Goal: Complete application form: Complete application form

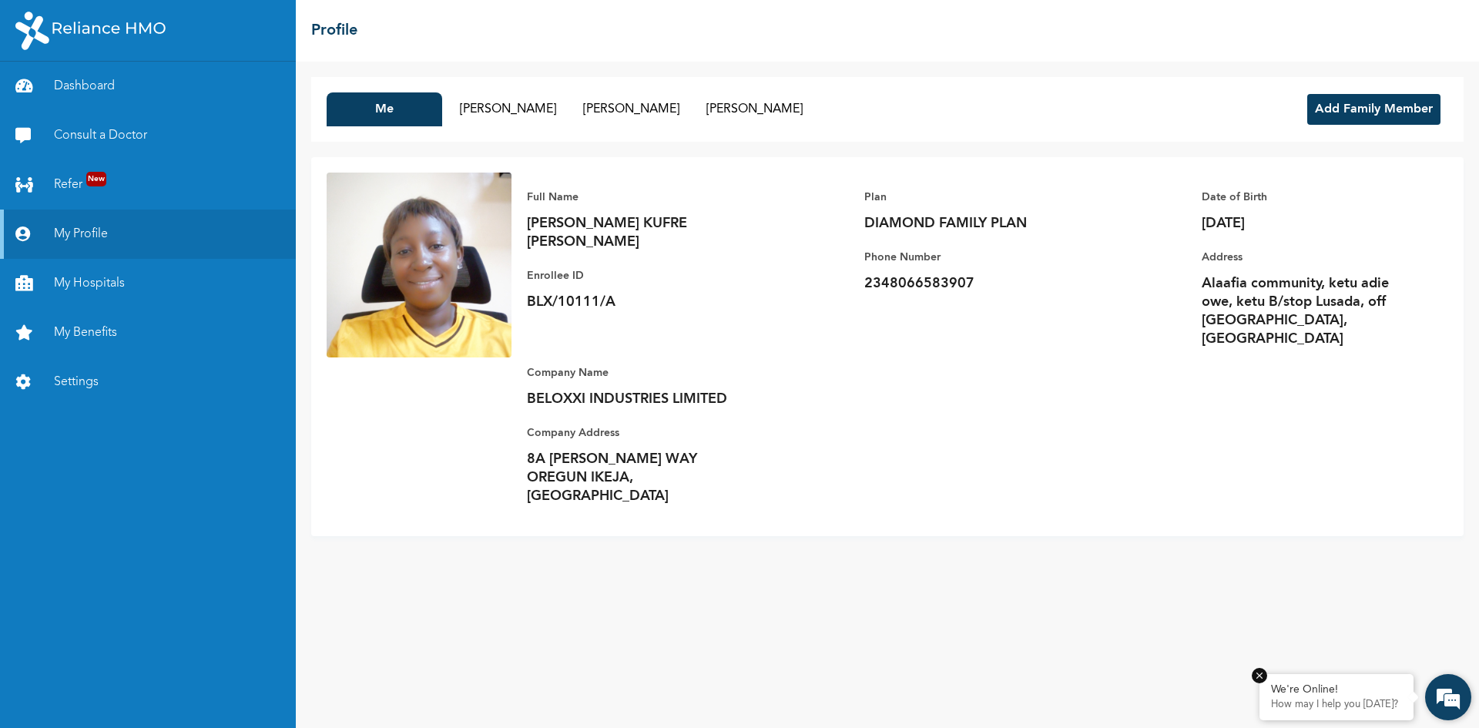
click at [1299, 703] on p "How may I help you today?" at bounding box center [1336, 705] width 131 height 12
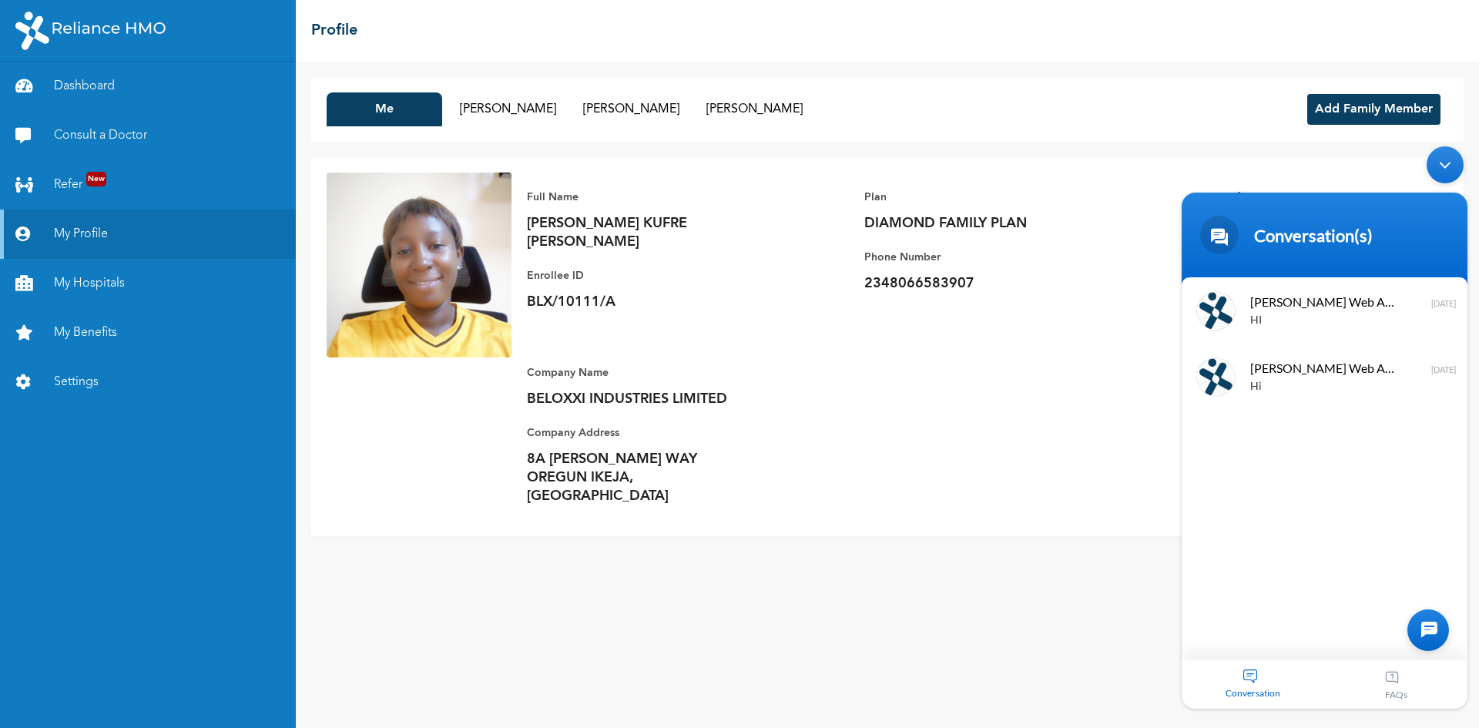
click at [1250, 679] on div "Conversation" at bounding box center [1253, 684] width 143 height 49
click at [1419, 630] on div at bounding box center [1428, 630] width 42 height 42
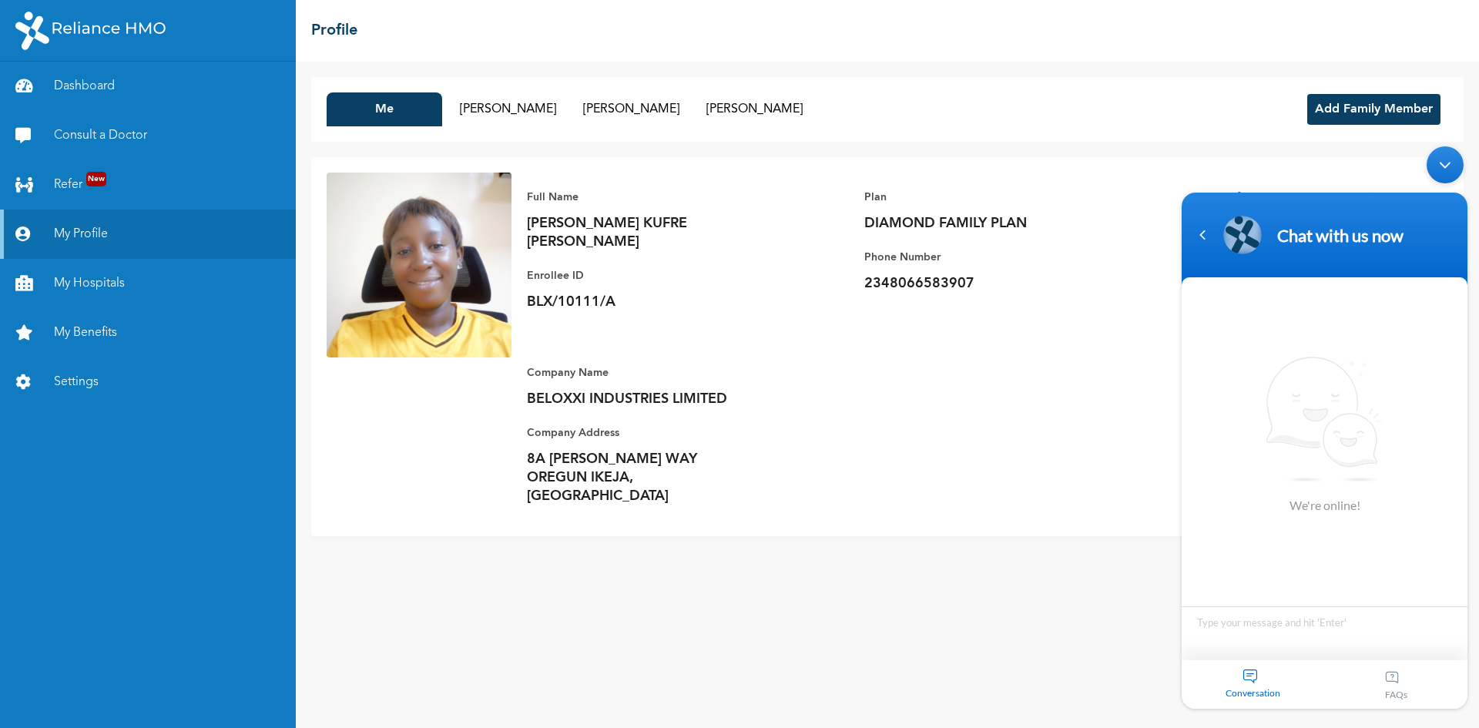
click at [1219, 627] on textarea "Type your message and hit 'Enter'" at bounding box center [1325, 633] width 286 height 54
type textarea "hi"
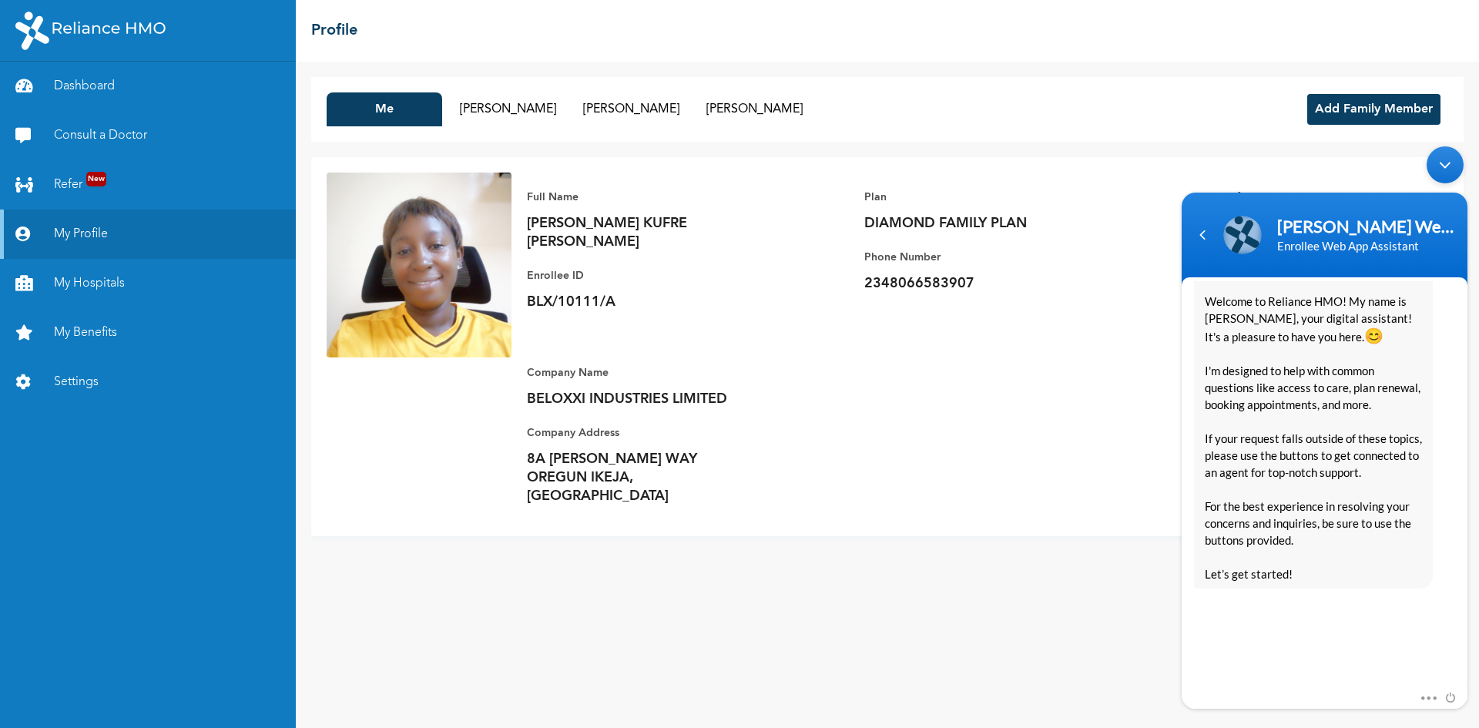
scroll to position [297, 0]
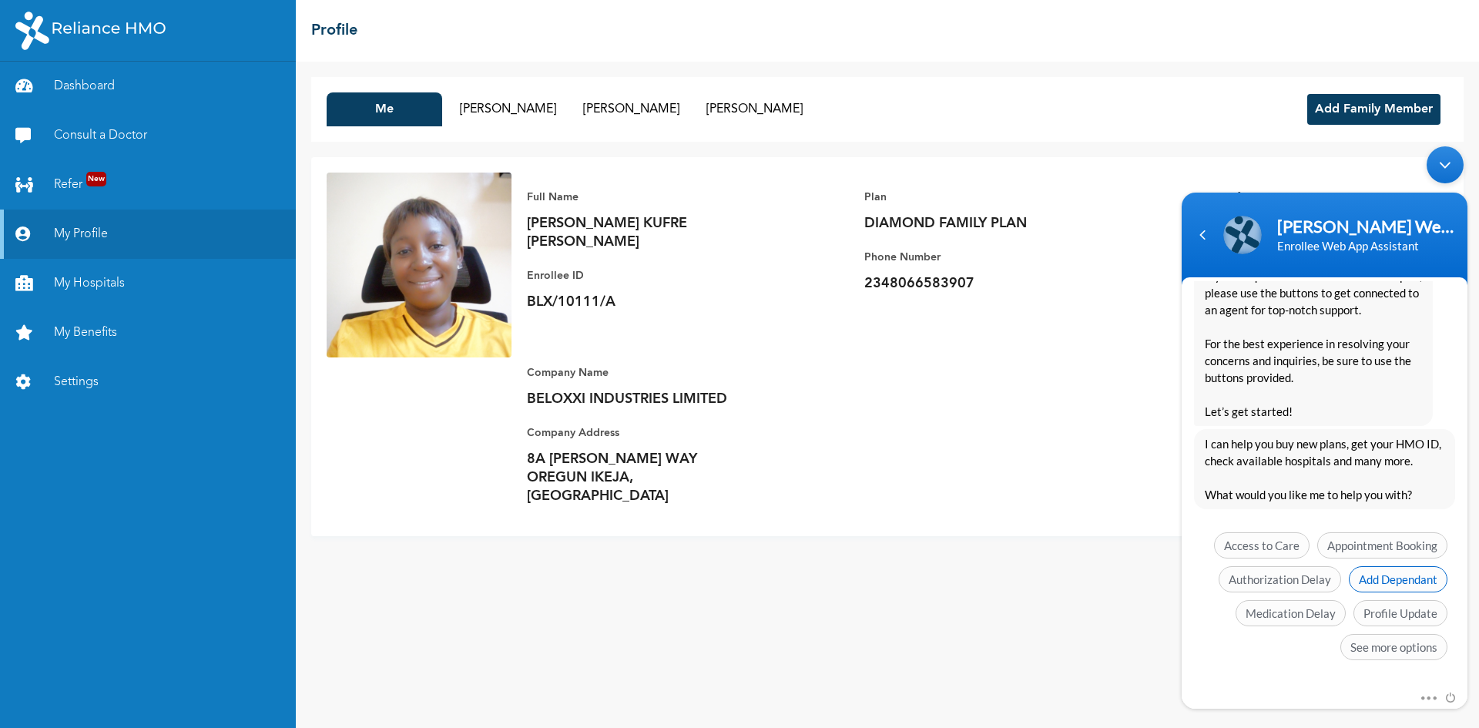
click at [1376, 581] on span "Add Dependant" at bounding box center [1398, 579] width 99 height 26
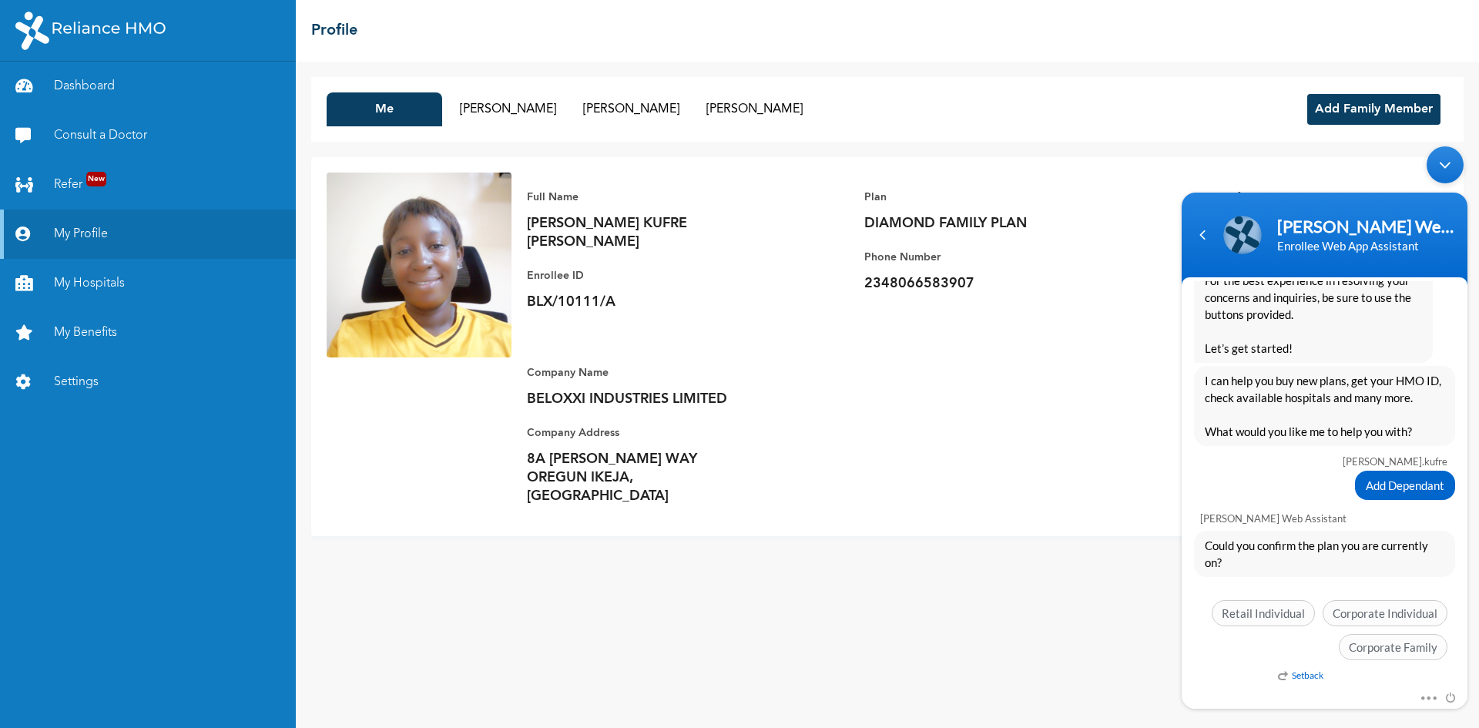
scroll to position [333, 0]
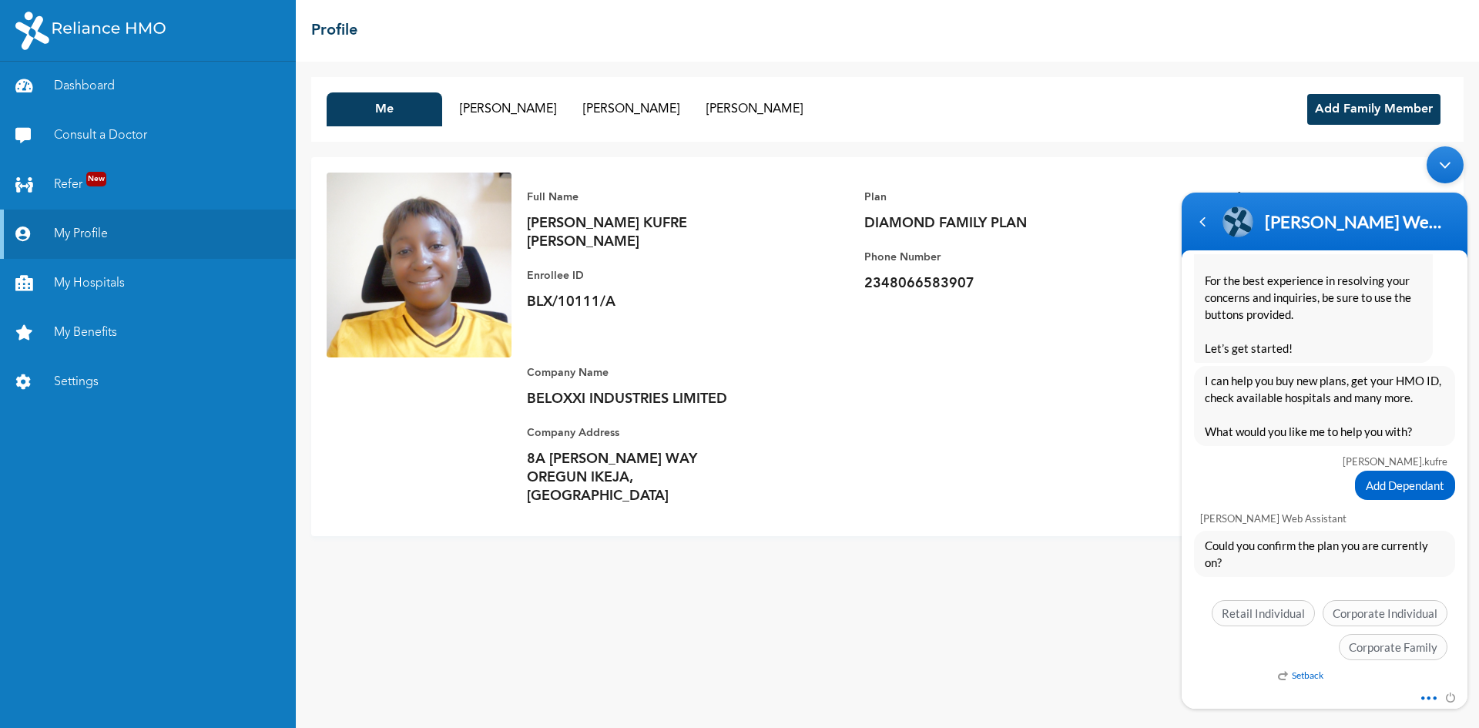
click at [1430, 696] on span at bounding box center [1425, 696] width 12 height 14
click at [1207, 678] on div "mary.kufre hi Naomi Enrollee Web Assistant Hello Mary.kufre Welcome to Reliance…" at bounding box center [1325, 471] width 286 height 434
click at [1393, 650] on span "Corporate Family" at bounding box center [1393, 647] width 109 height 26
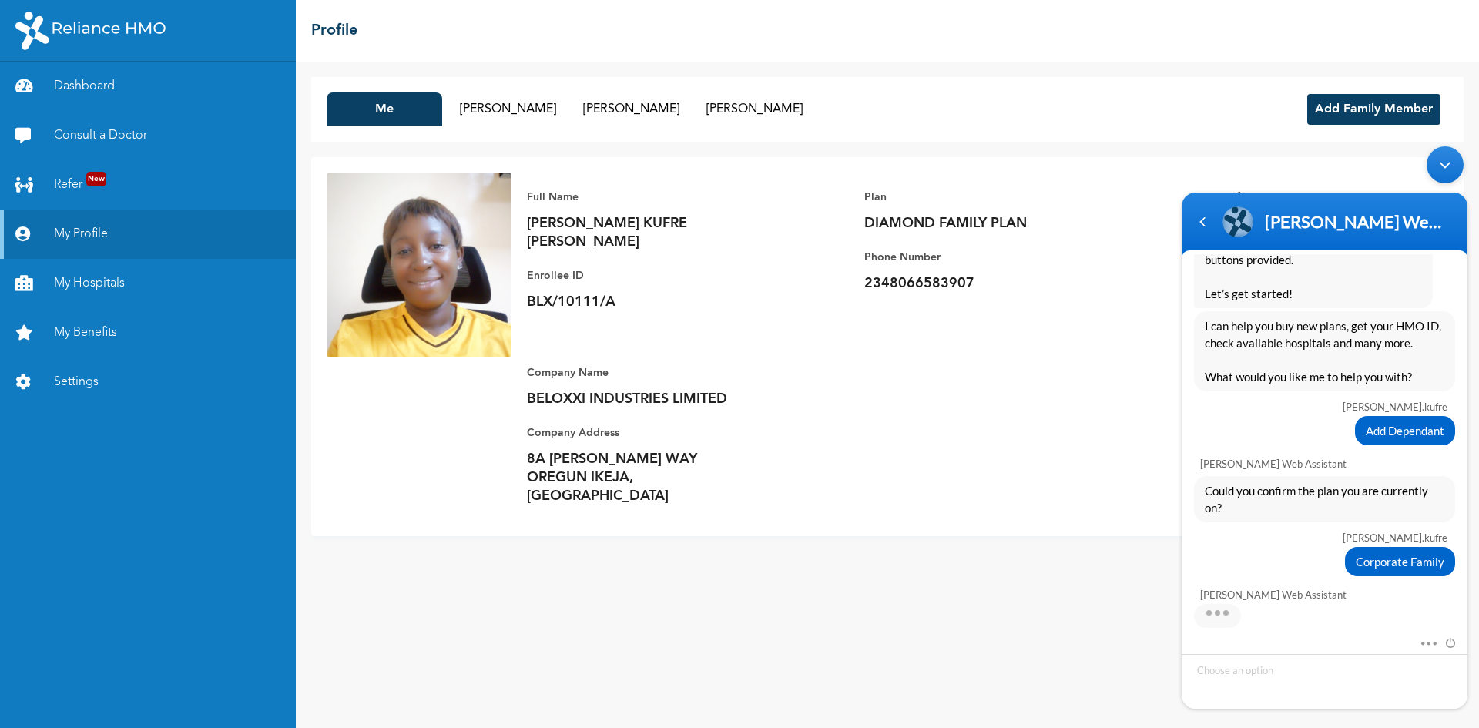
scroll to position [413, 0]
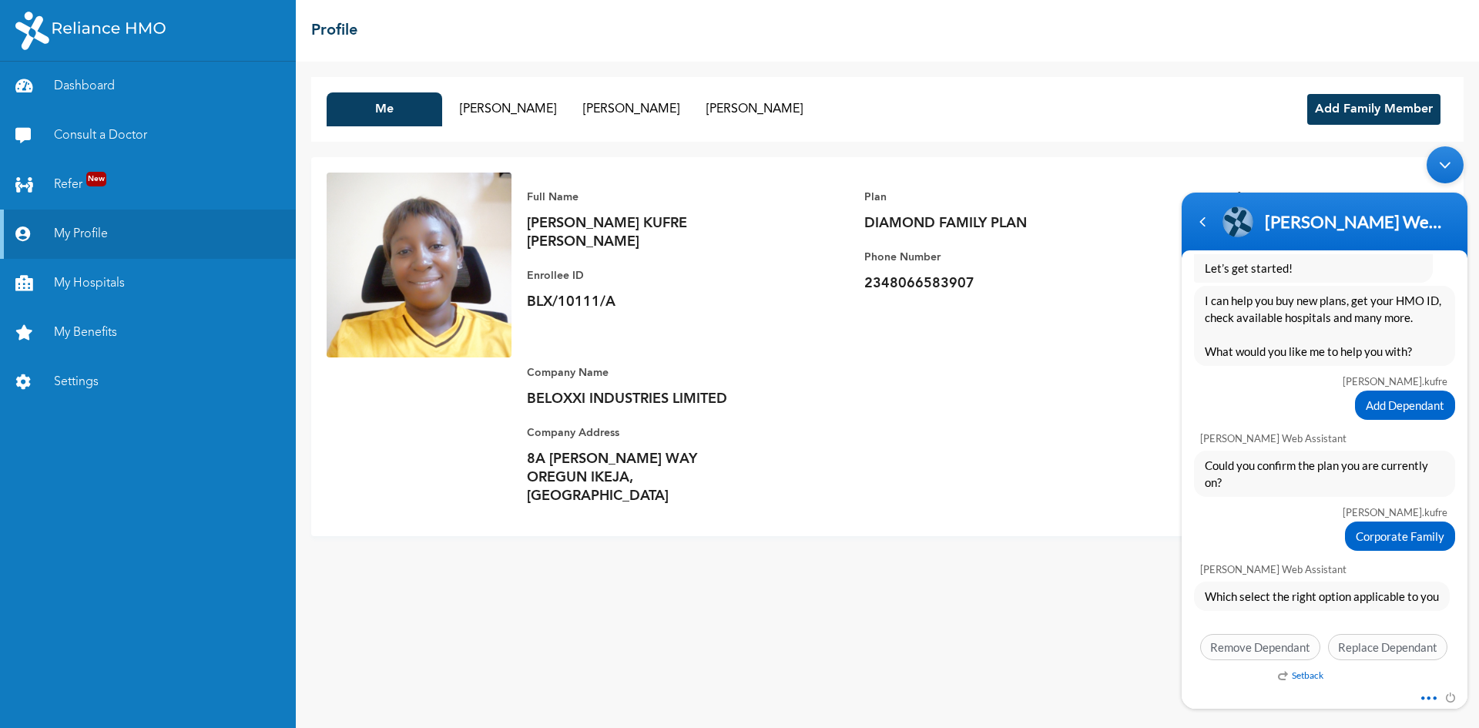
click at [1427, 697] on span at bounding box center [1425, 696] width 12 height 14
click at [1232, 689] on div "Mute Send email" at bounding box center [1325, 699] width 286 height 20
click at [1309, 676] on em "Setback" at bounding box center [1300, 675] width 45 height 12
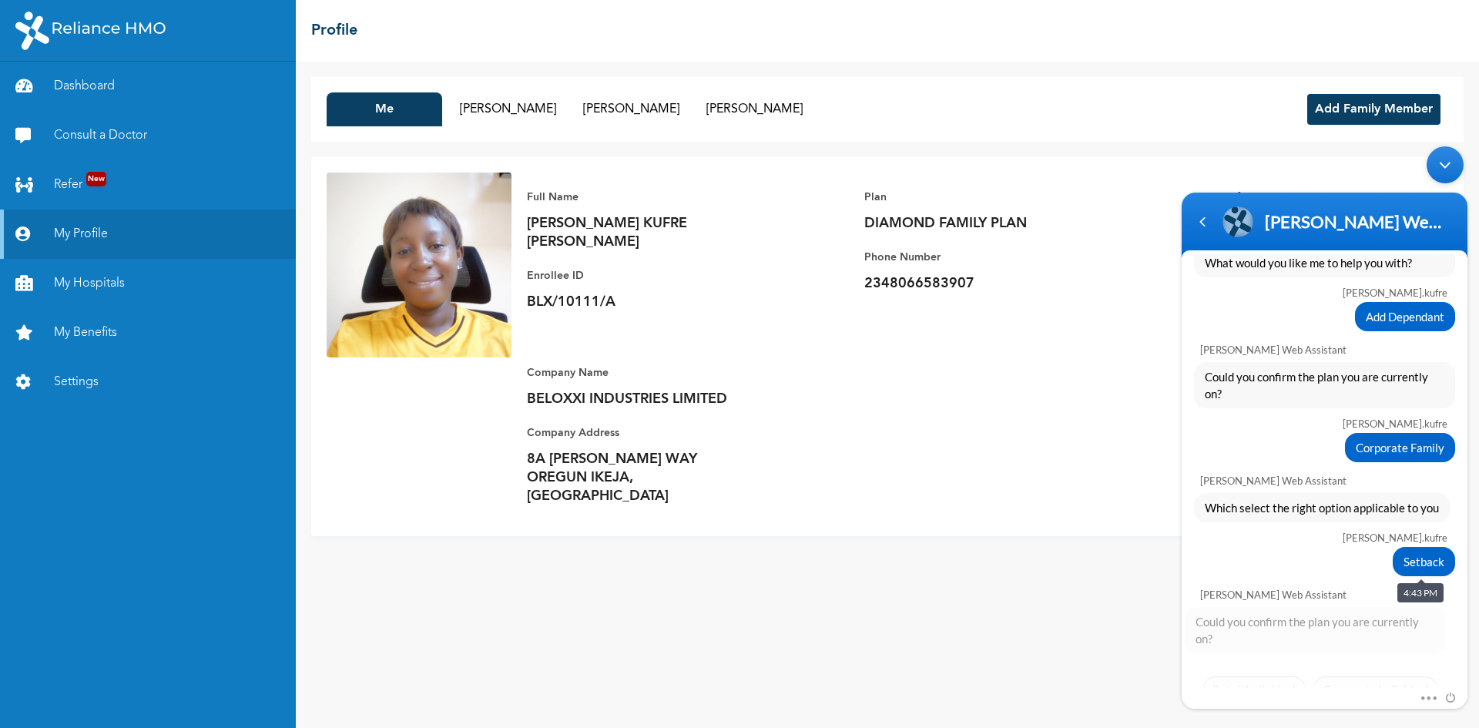
scroll to position [578, 0]
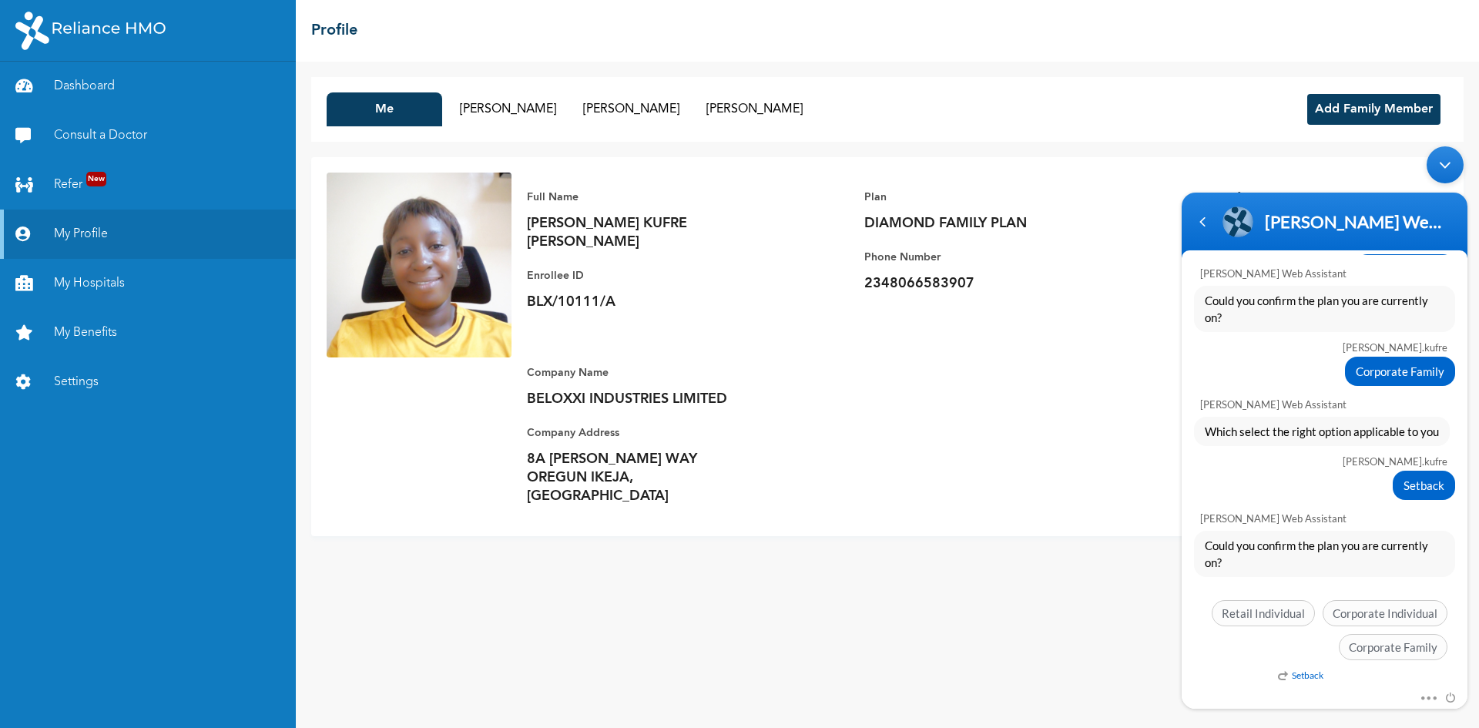
click at [1295, 692] on div "Mute Send email" at bounding box center [1325, 699] width 286 height 20
click at [1243, 689] on div "Mute Send email" at bounding box center [1325, 699] width 286 height 20
click at [1227, 699] on div "Mute Send email" at bounding box center [1325, 699] width 286 height 20
drag, startPoint x: 1442, startPoint y: 162, endPoint x: 2616, endPoint y: 301, distance: 1182.1
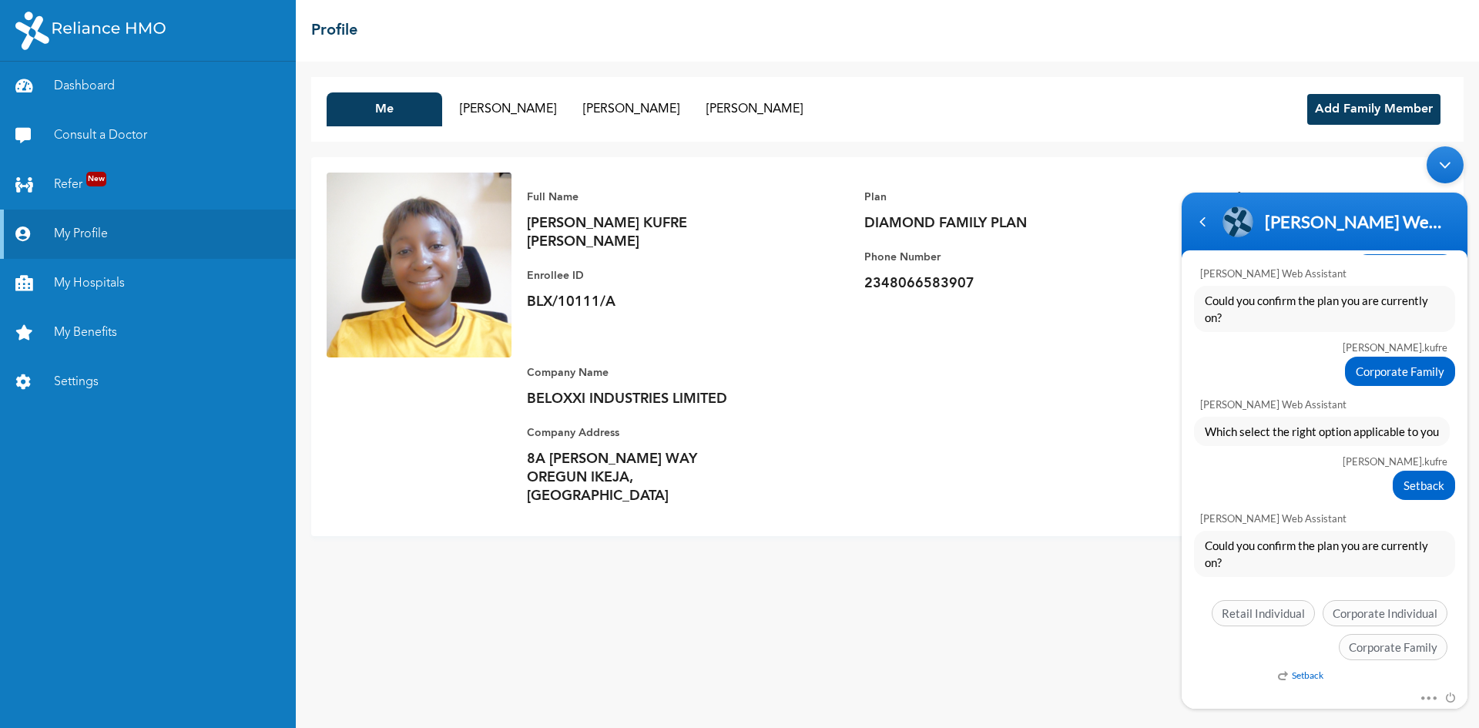
click at [1442, 162] on div "Minimize live chat window" at bounding box center [1445, 164] width 37 height 37
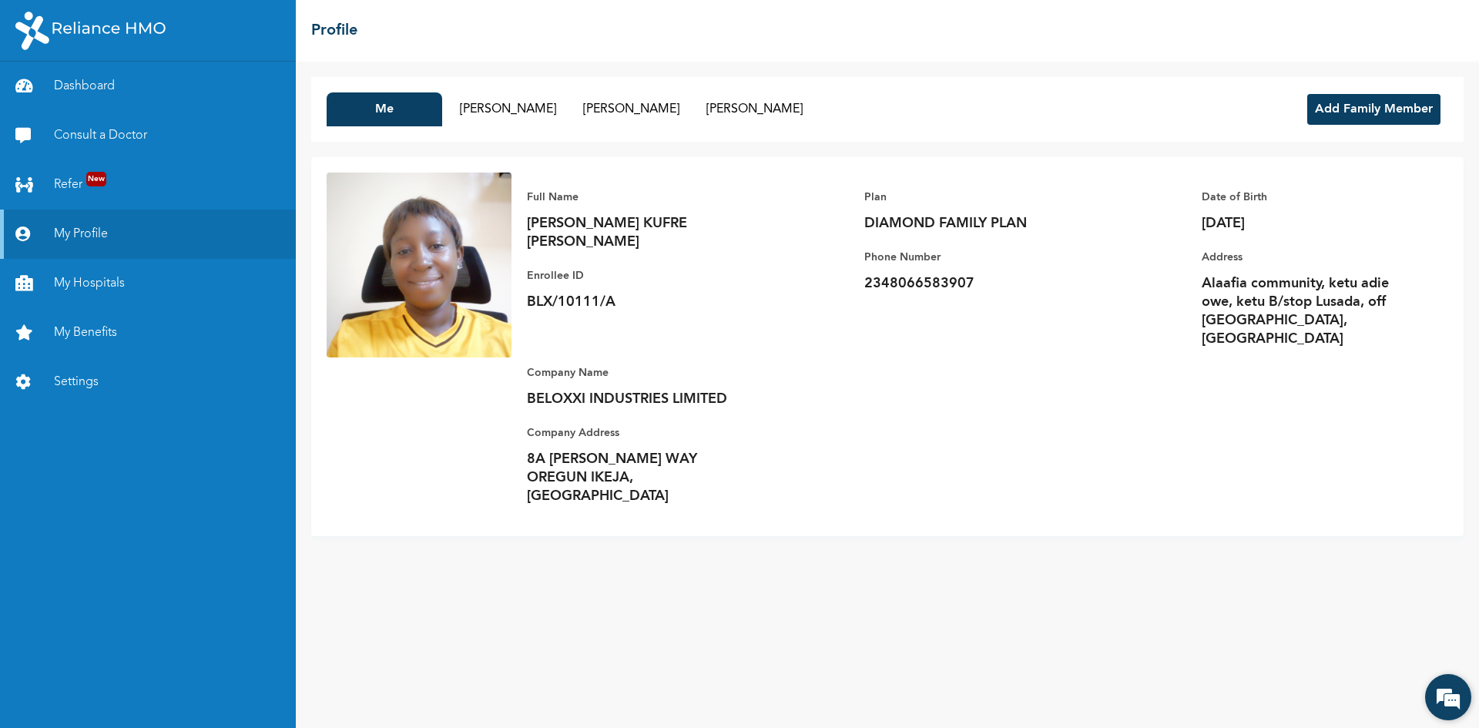
click at [1444, 699] on em at bounding box center [1448, 697] width 42 height 42
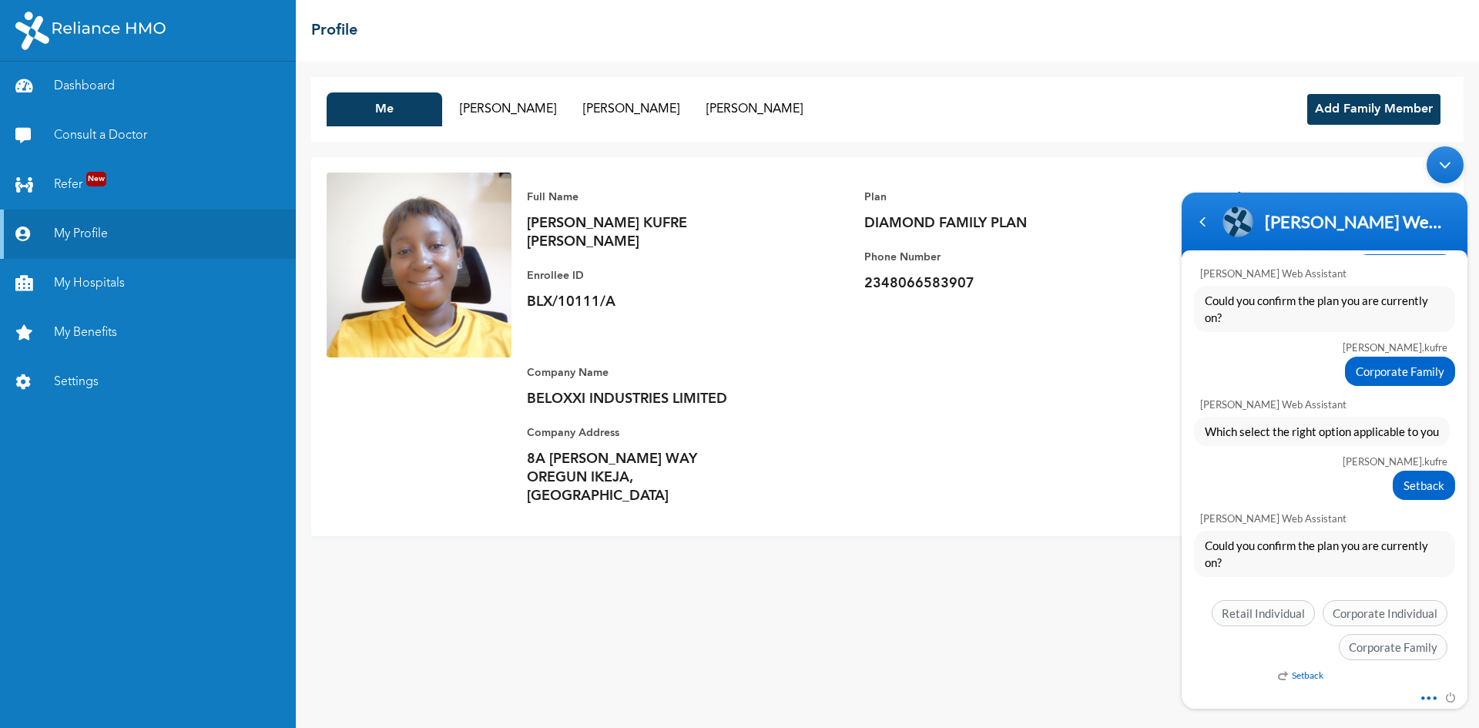
click at [1426, 694] on span at bounding box center [1425, 696] width 12 height 14
click at [1361, 689] on li "Send email" at bounding box center [1372, 687] width 119 height 26
click at [1447, 693] on em at bounding box center [1447, 688] width 12 height 12
click at [1382, 665] on span "No" at bounding box center [1376, 665] width 92 height 23
click at [1430, 228] on div "Naomi Enrollee Web Assistant" at bounding box center [1354, 221] width 179 height 21
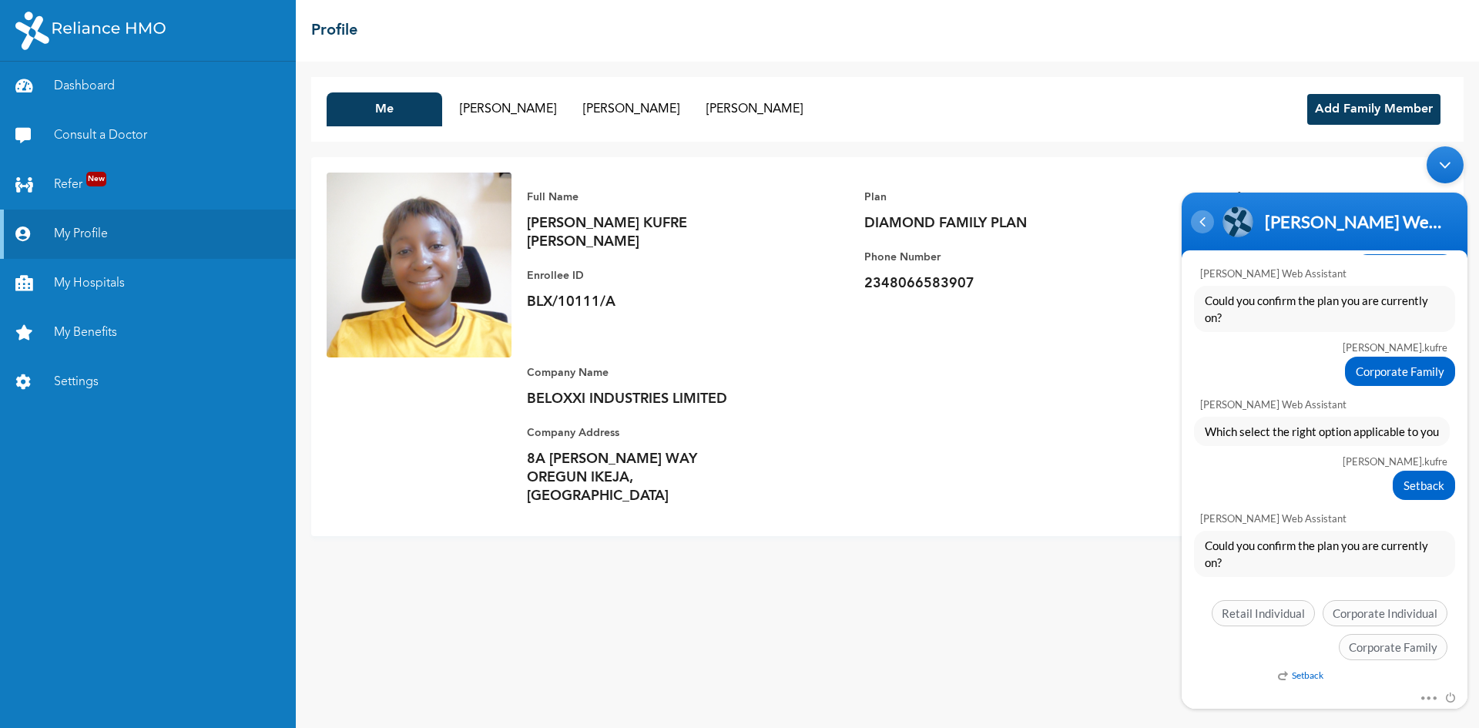
click at [1204, 223] on div "Navigation go back" at bounding box center [1202, 221] width 23 height 23
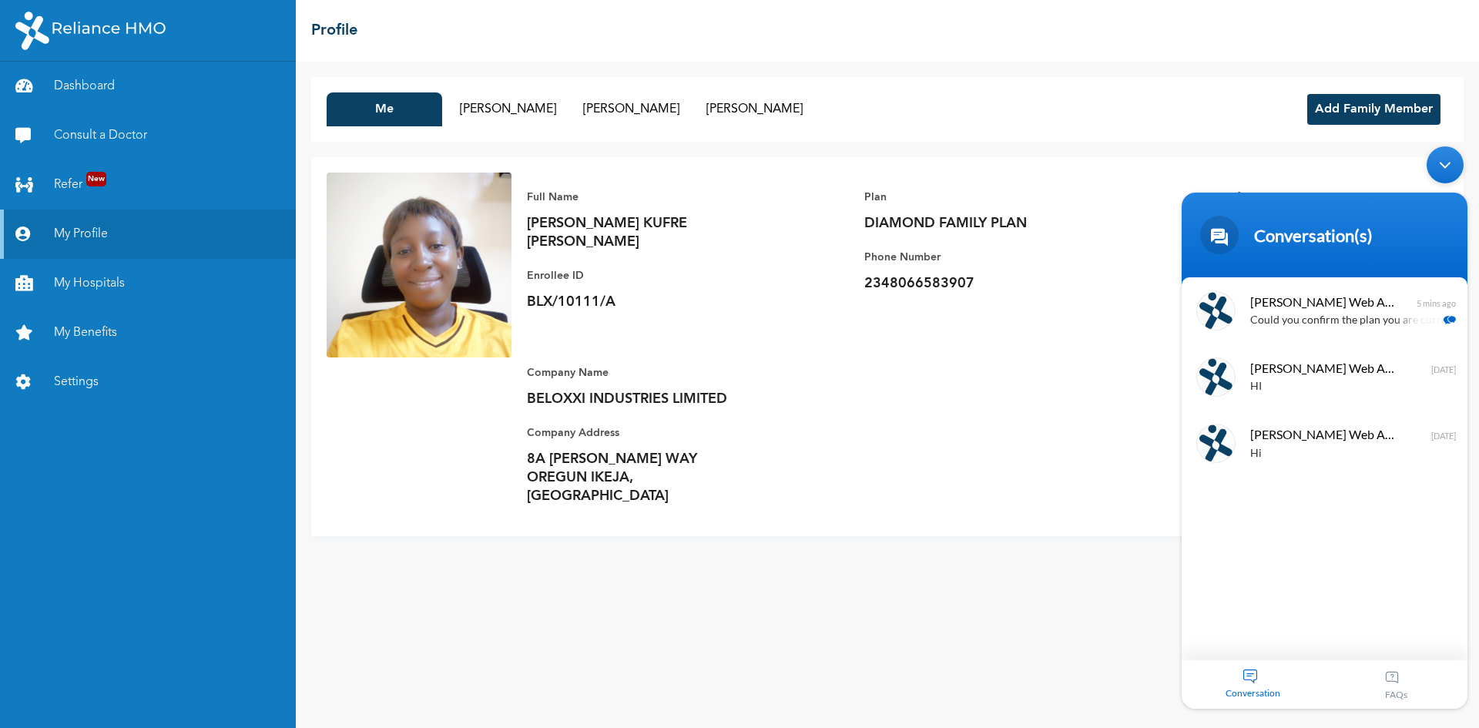
click at [1255, 678] on div "Conversation" at bounding box center [1253, 684] width 143 height 49
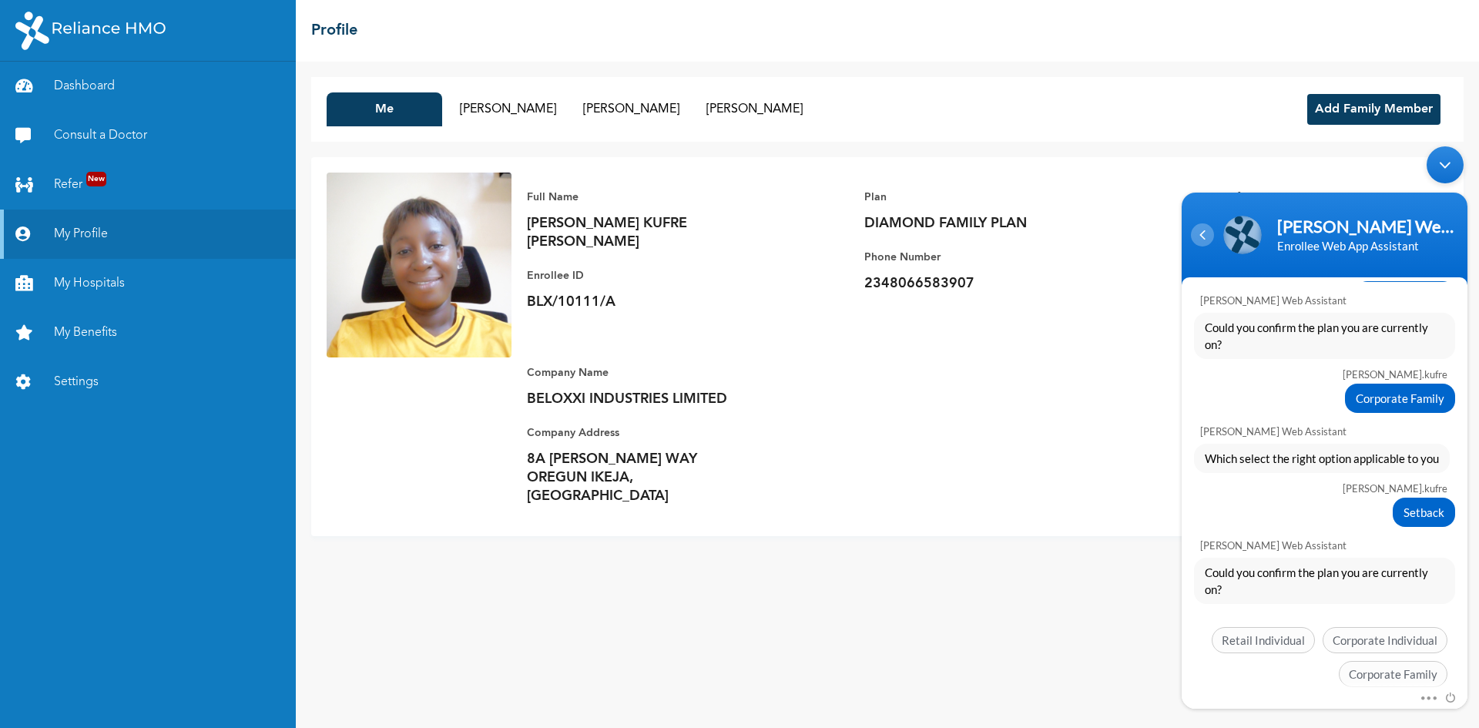
click at [1202, 243] on div "Navigation go back" at bounding box center [1202, 234] width 23 height 23
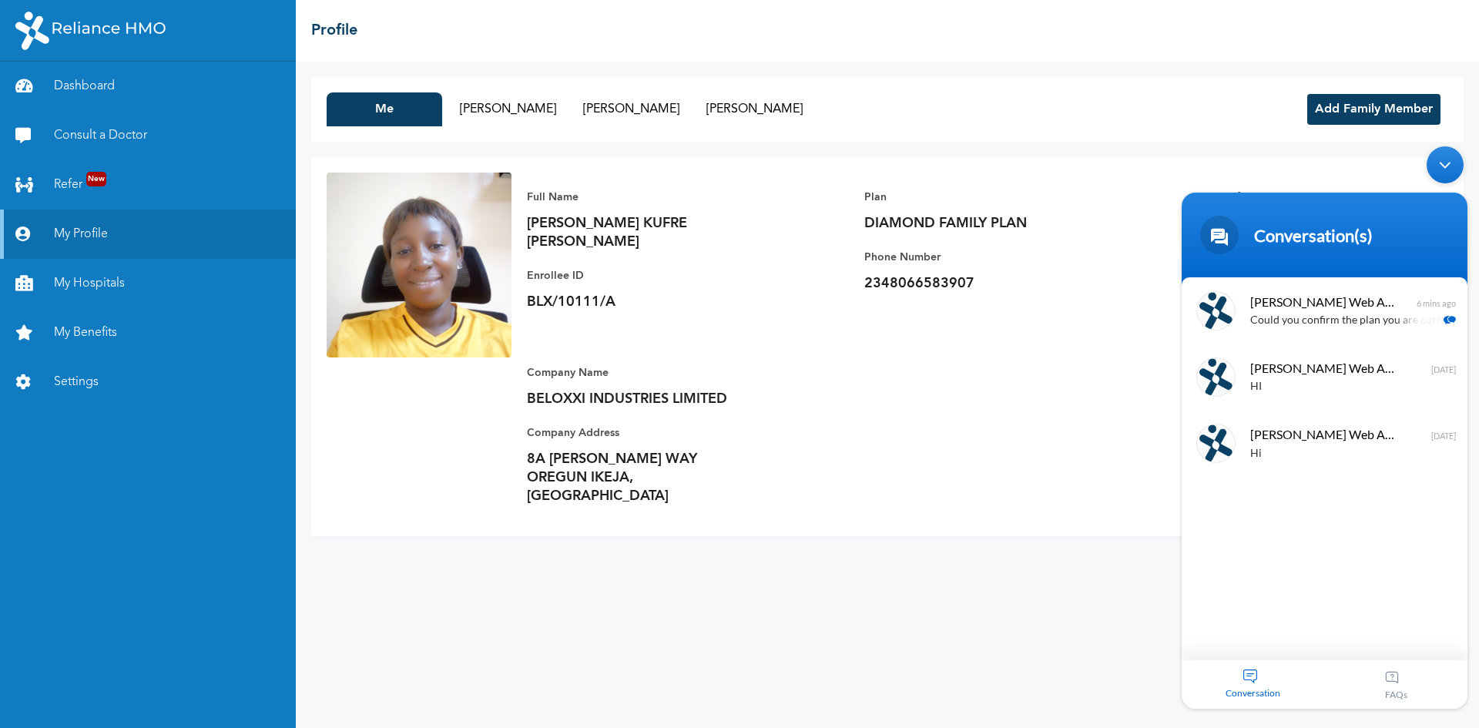
click at [1068, 327] on div "Plan DIAMOND FAMILY PLAN Phone Number 2348066583907" at bounding box center [972, 261] width 216 height 176
click at [1189, 179] on body "Conversation(s) mary.kufre hi Naomi Enrollee Web Assistant Hello Mary.kufre Wel…" at bounding box center [1324, 428] width 301 height 578
click at [1444, 164] on div "Minimize live chat window" at bounding box center [1445, 164] width 37 height 37
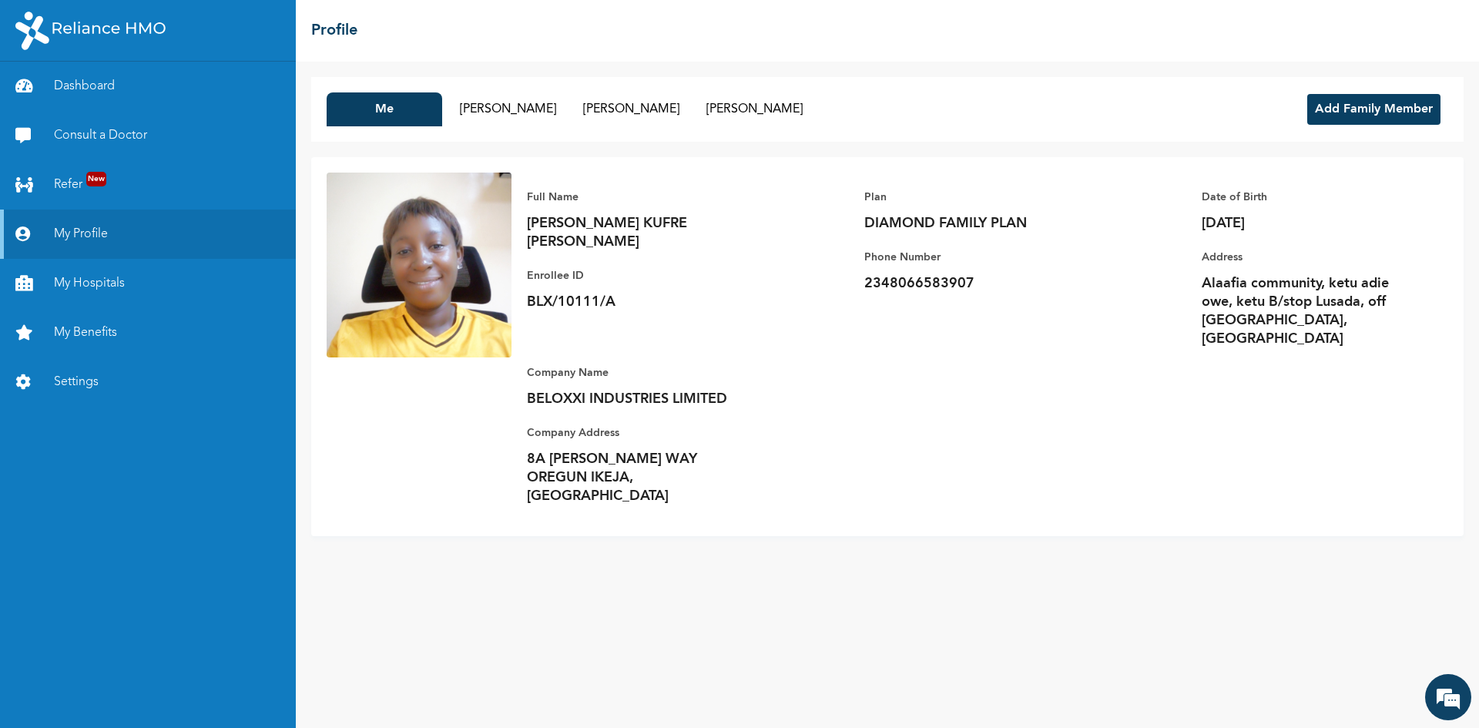
click at [1333, 112] on button "Add Family Member" at bounding box center [1373, 109] width 133 height 31
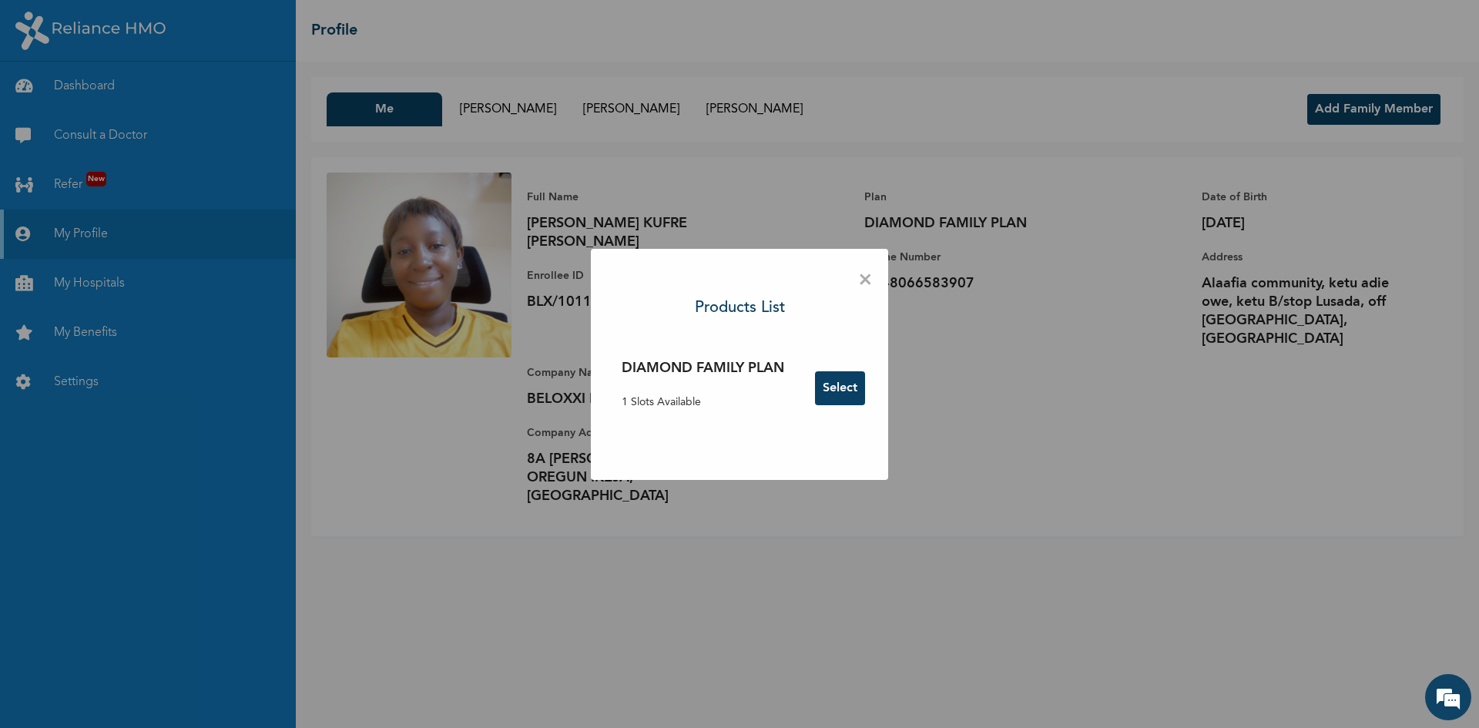
click at [826, 388] on button "Select" at bounding box center [840, 388] width 50 height 34
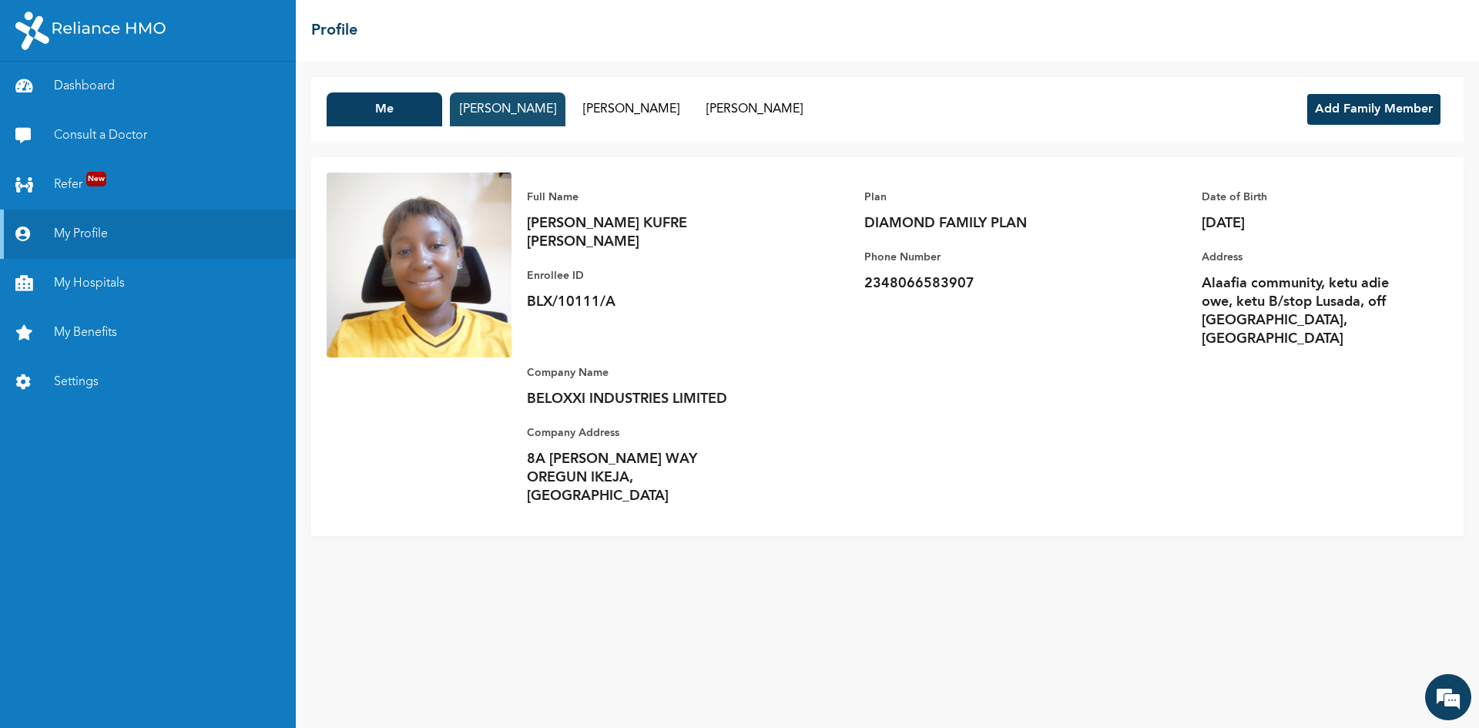
click at [474, 109] on button "[PERSON_NAME]" at bounding box center [508, 109] width 116 height 34
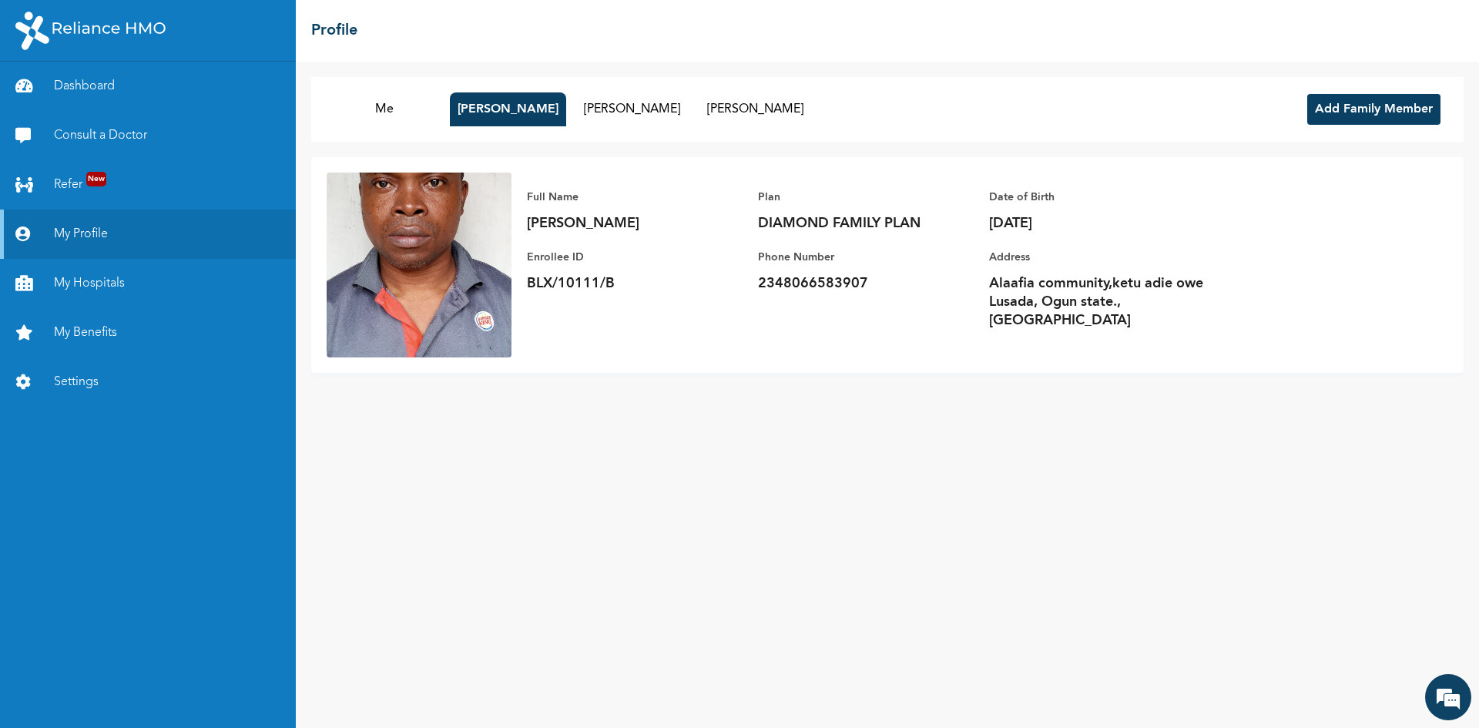
click at [407, 241] on img at bounding box center [419, 265] width 185 height 185
click at [72, 383] on link "Settings" at bounding box center [148, 381] width 296 height 49
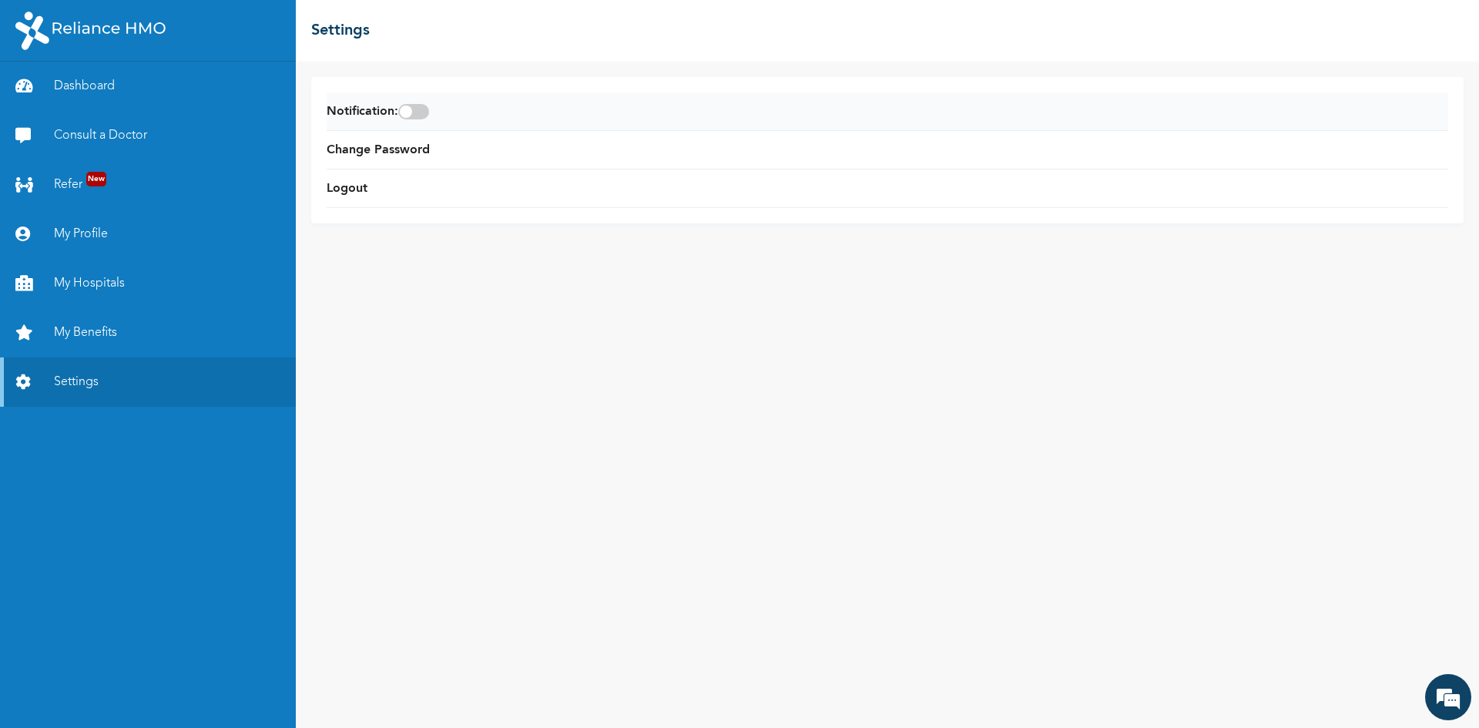
click at [427, 111] on span at bounding box center [413, 111] width 31 height 15
click at [0, 0] on input "checkbox" at bounding box center [0, 0] width 0 height 0
click at [102, 281] on link "My Hospitals" at bounding box center [148, 283] width 296 height 49
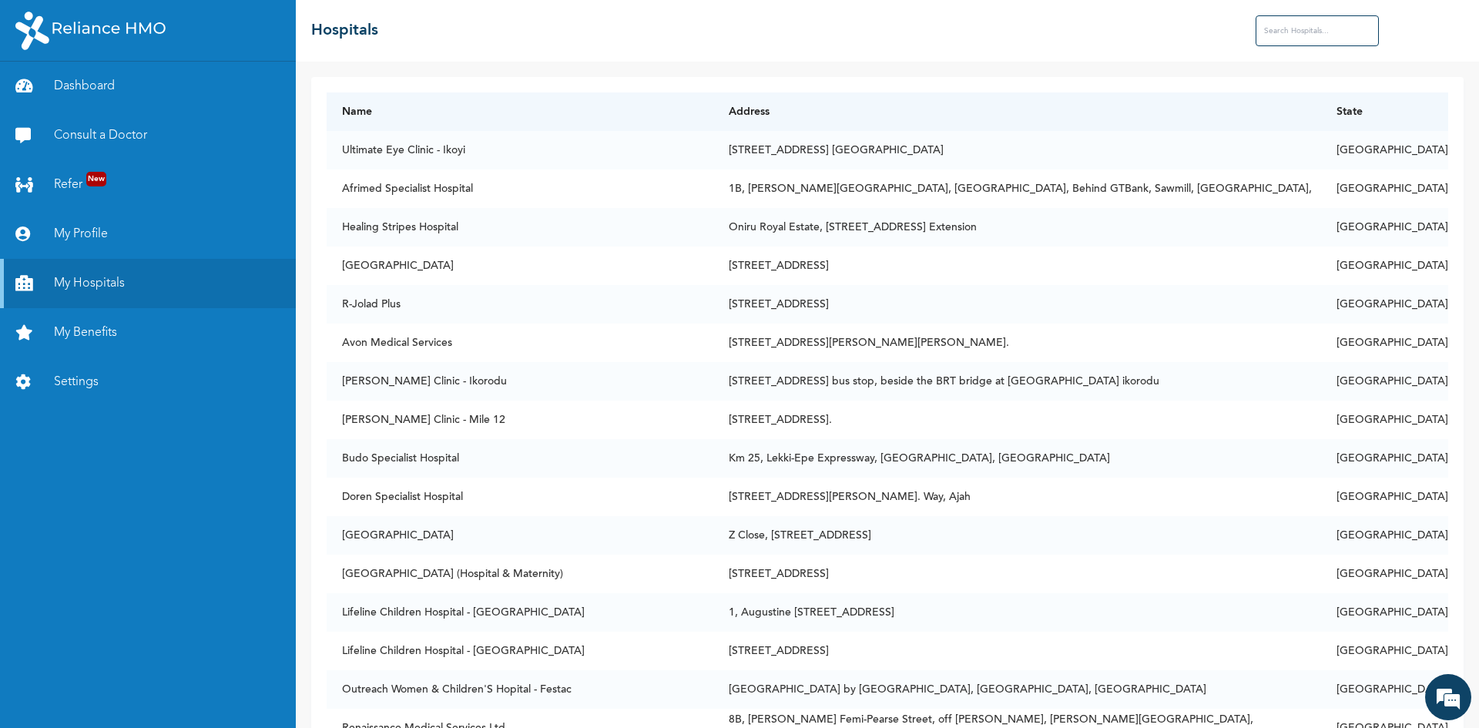
click at [1296, 35] on input "text" at bounding box center [1317, 30] width 123 height 31
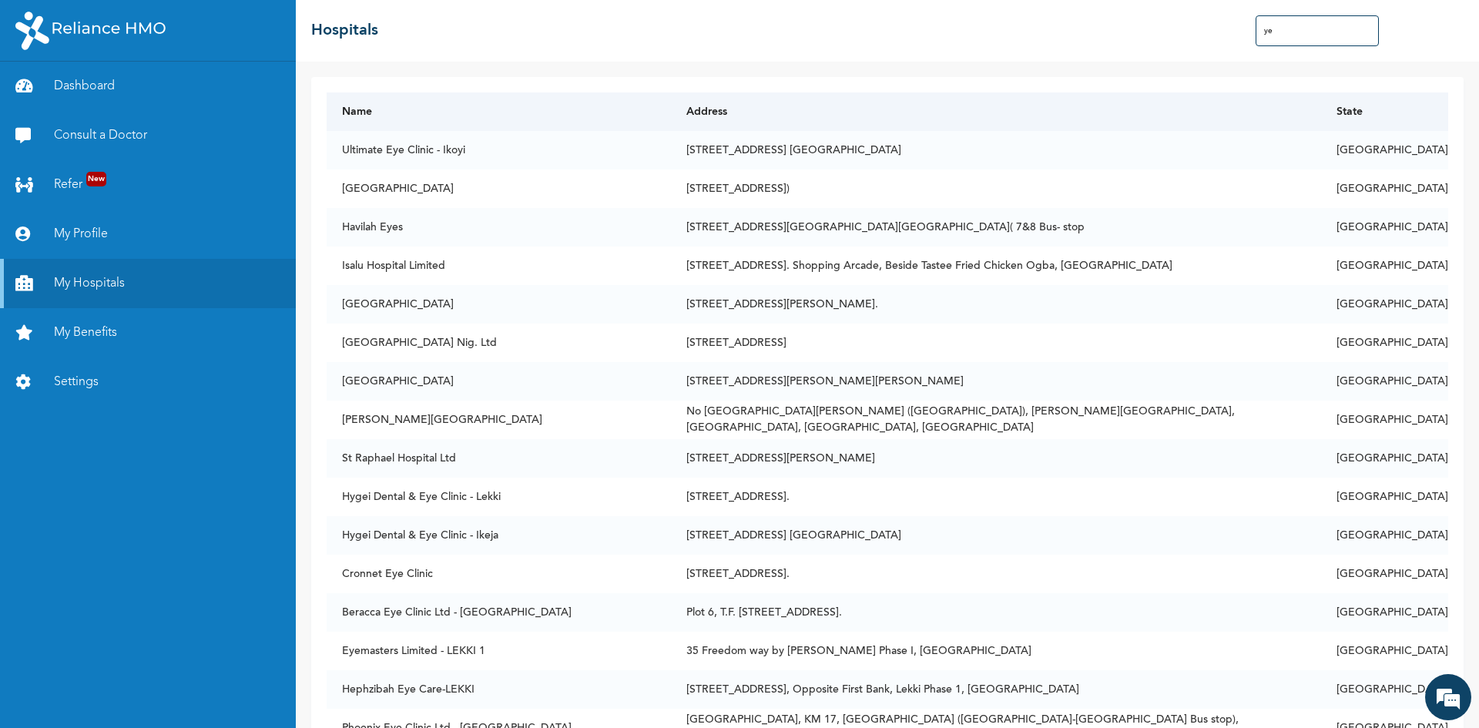
type input "y"
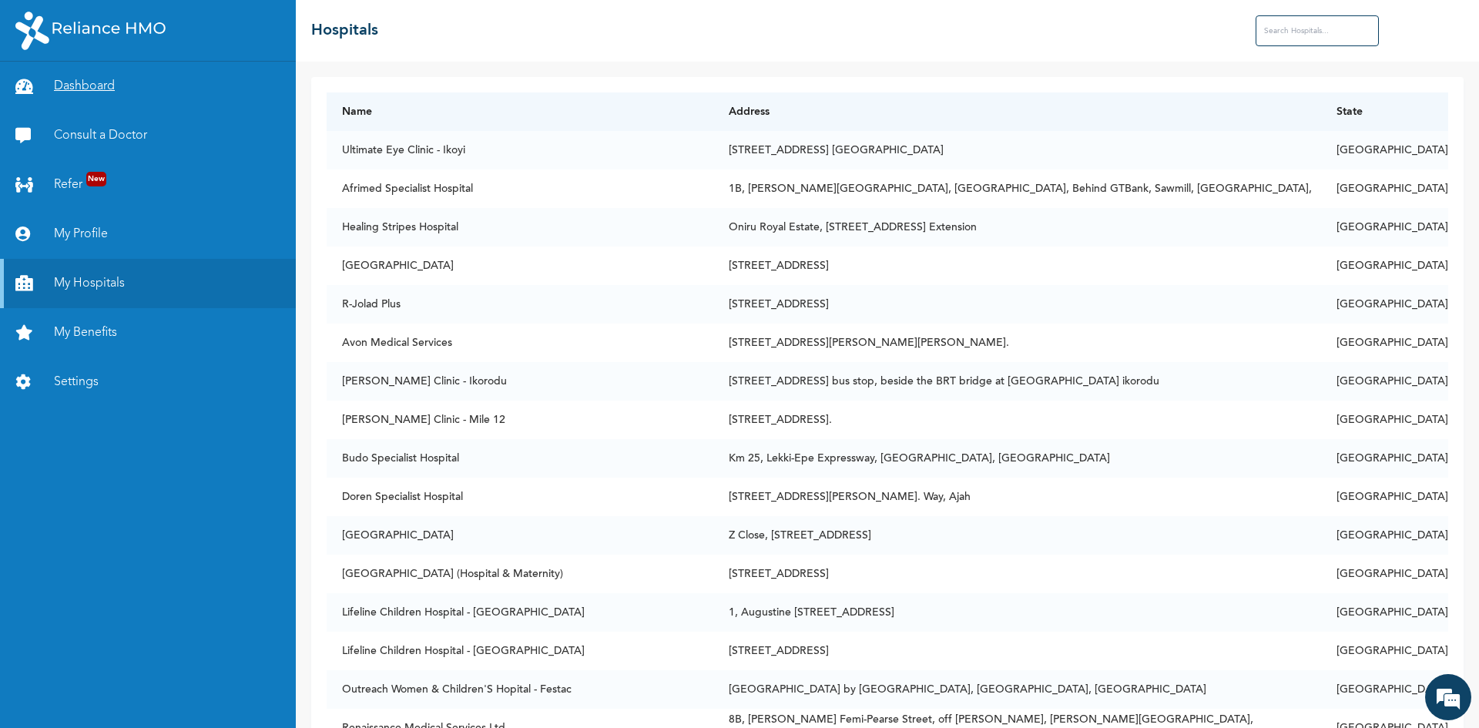
click at [97, 82] on link "Dashboard" at bounding box center [148, 86] width 296 height 49
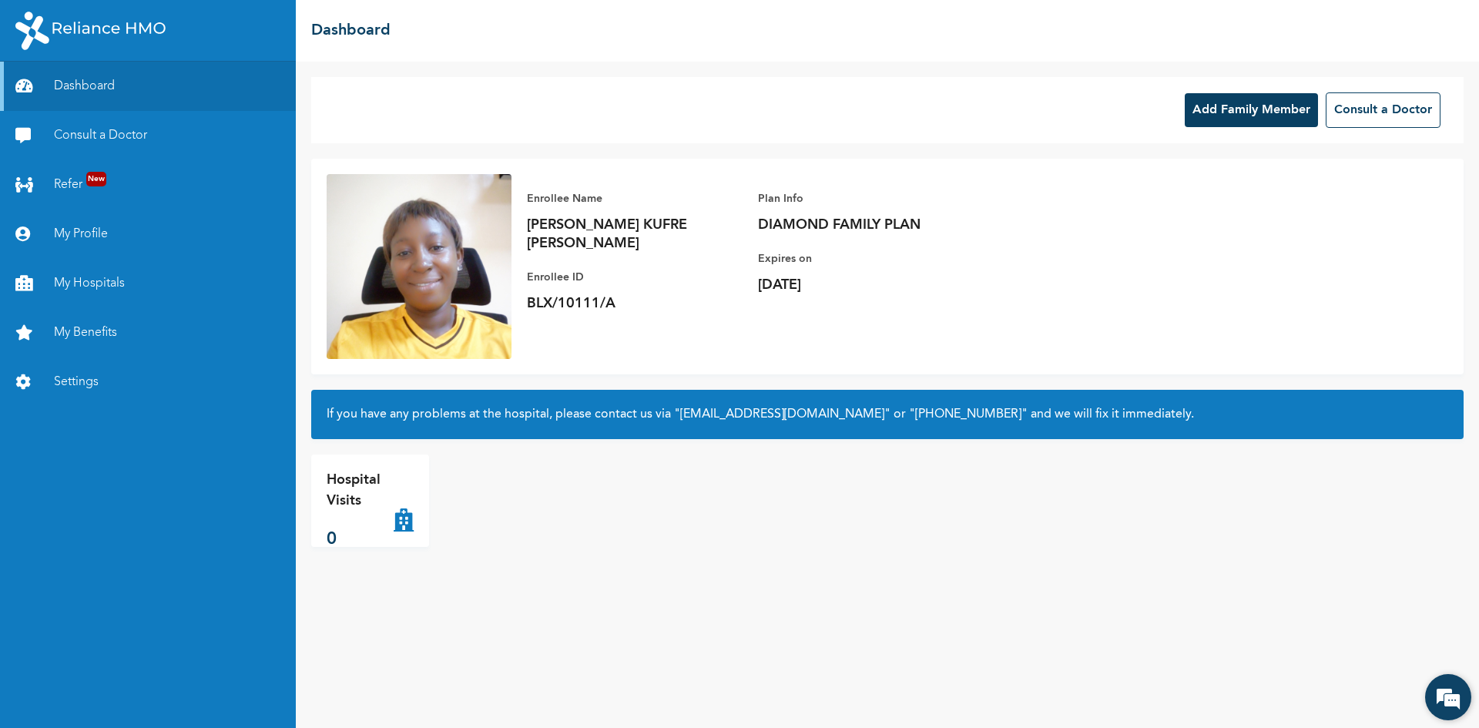
click at [1447, 695] on em at bounding box center [1448, 697] width 42 height 42
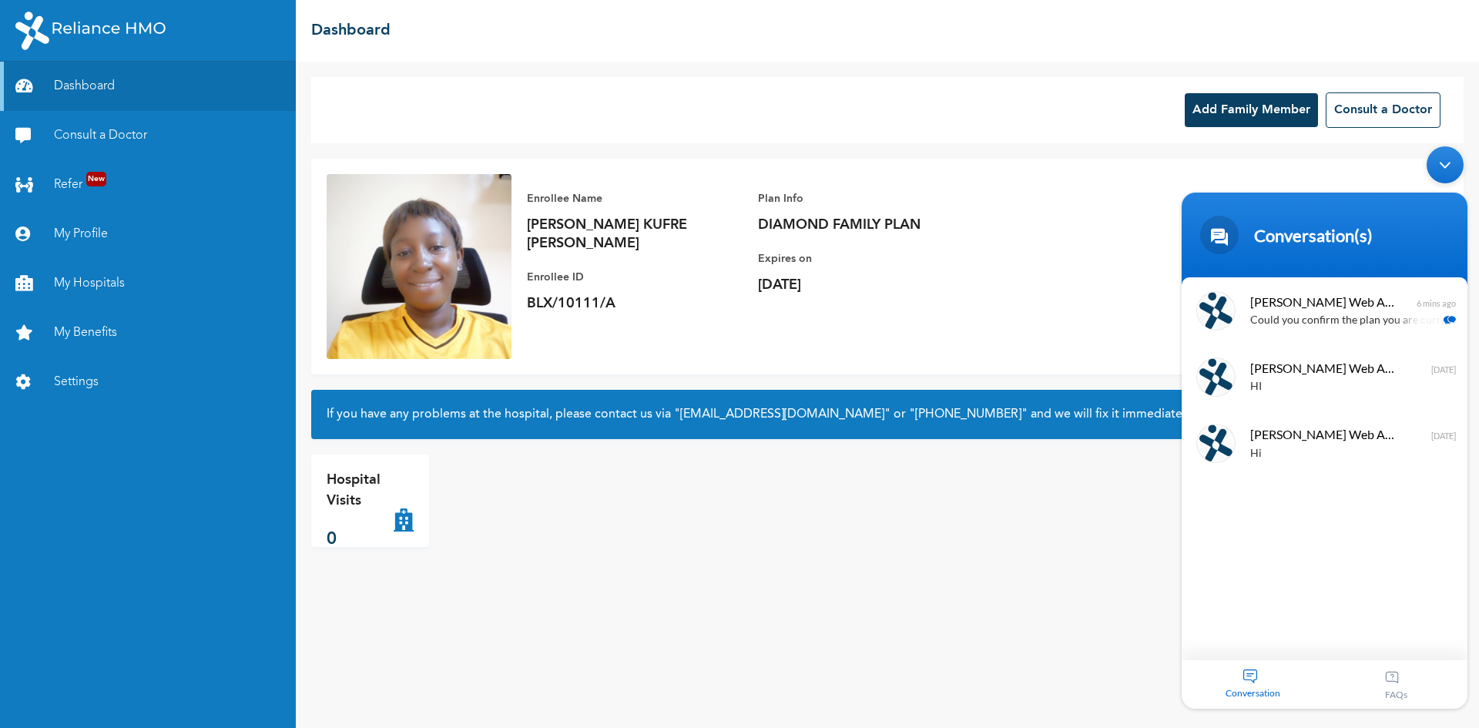
click at [1250, 673] on div "Conversation" at bounding box center [1253, 684] width 143 height 49
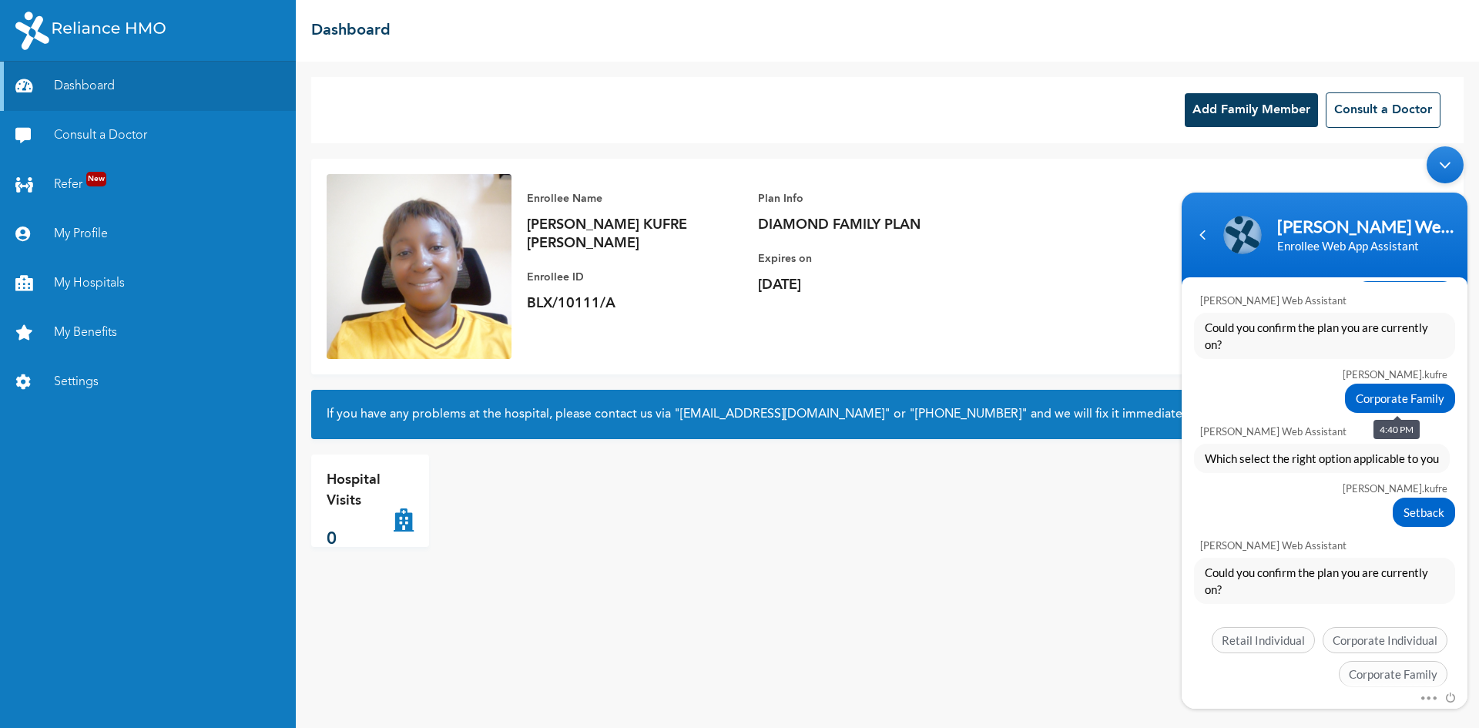
drag, startPoint x: 1393, startPoint y: 402, endPoint x: 1313, endPoint y: 581, distance: 196.2
click at [1313, 582] on span "Could you confirm the plan you are currently on?" at bounding box center [1325, 581] width 240 height 34
click at [1236, 592] on span "Could you confirm the plan you are currently on?" at bounding box center [1325, 581] width 240 height 34
click at [1450, 698] on span at bounding box center [1446, 696] width 17 height 14
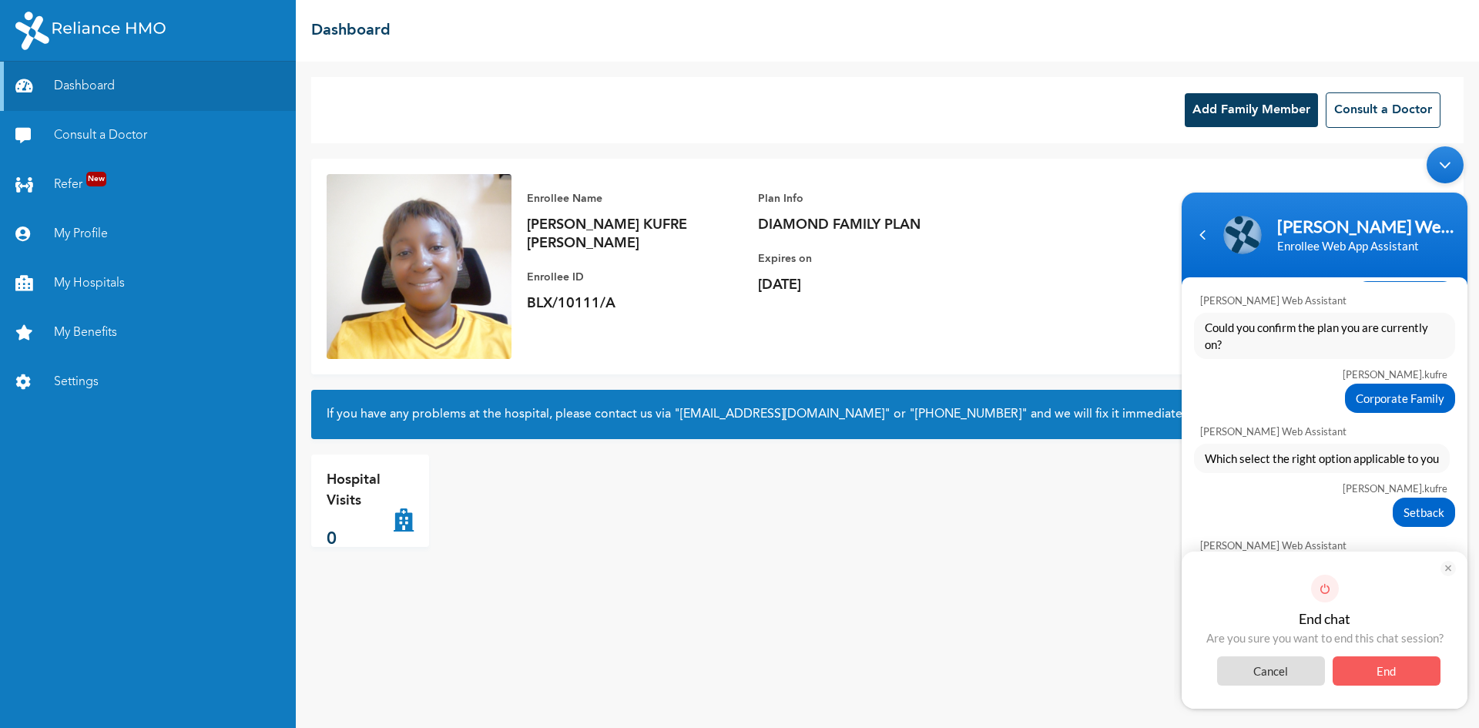
click at [1384, 673] on span "End" at bounding box center [1387, 670] width 108 height 29
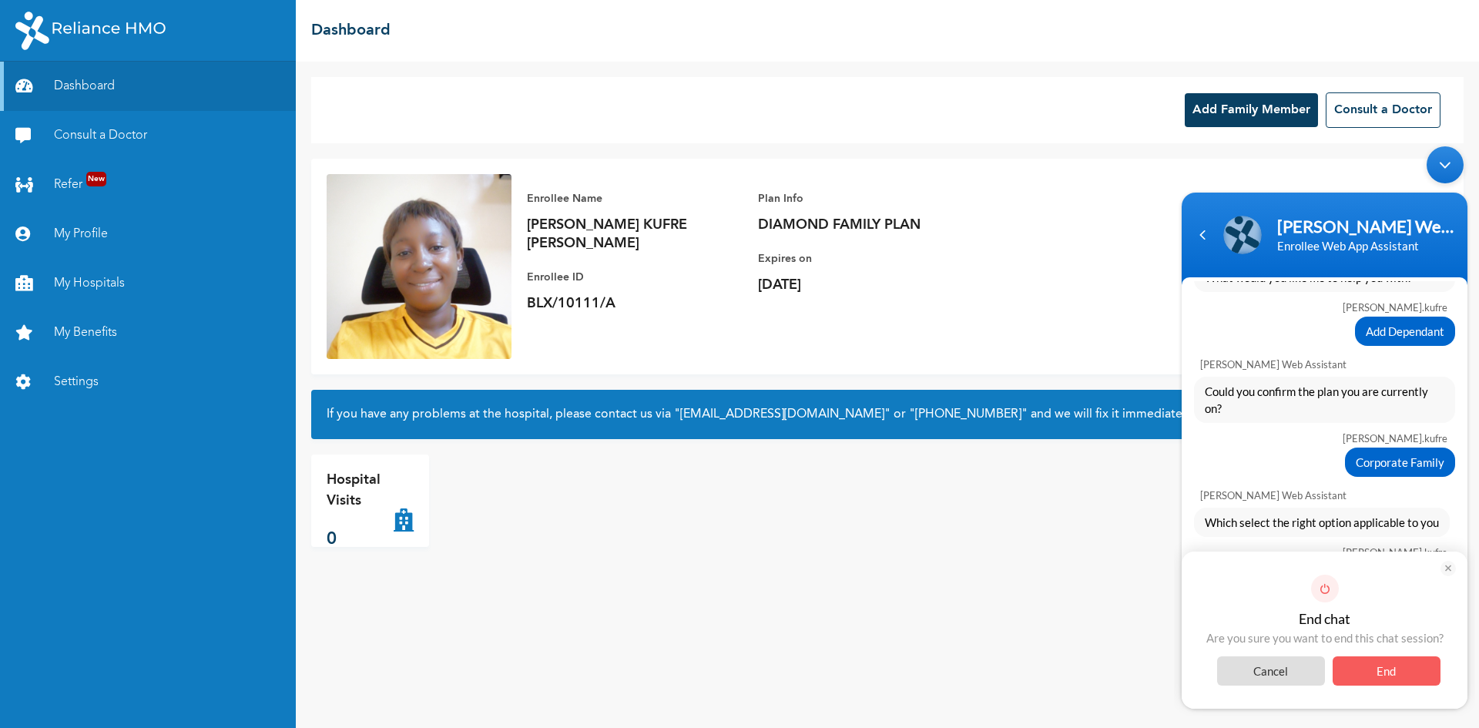
scroll to position [737, 0]
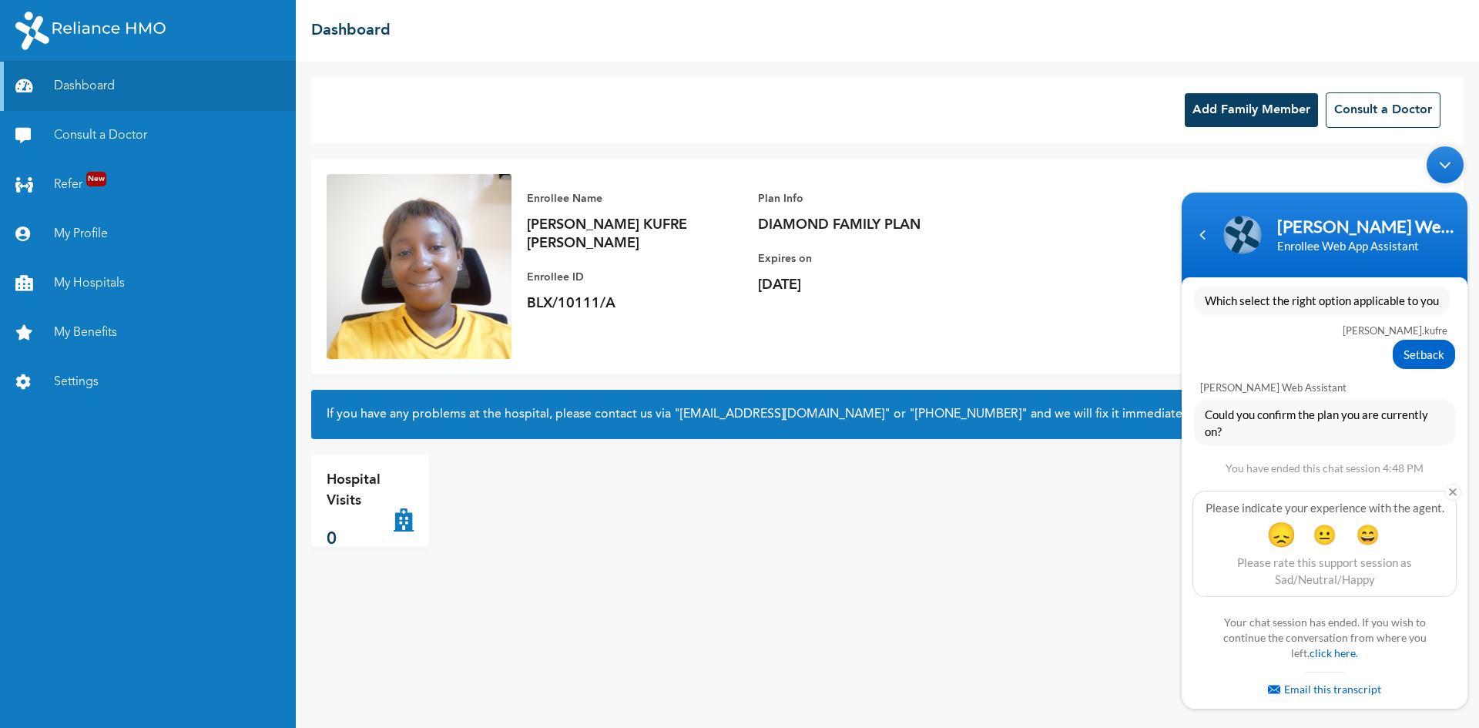
click at [1276, 540] on span "😞" at bounding box center [1281, 534] width 30 height 30
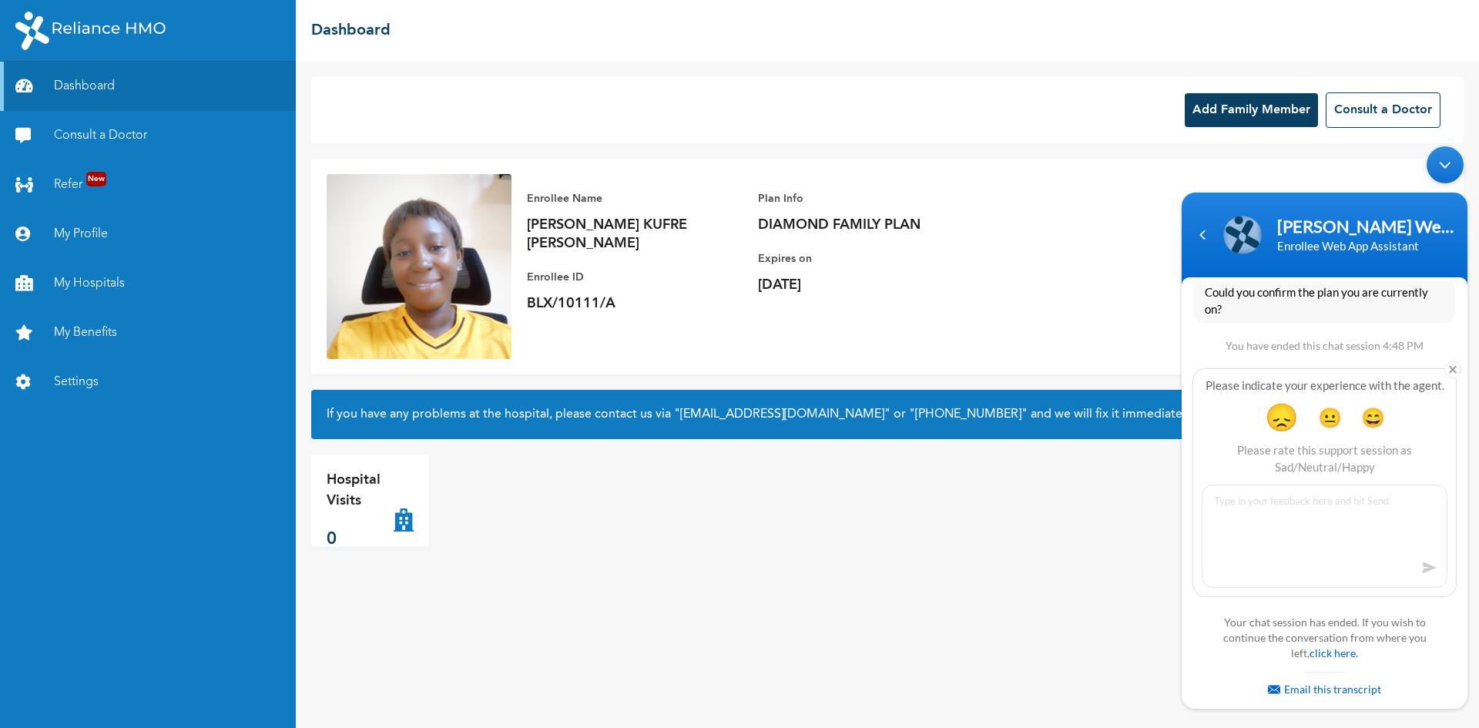
click at [1214, 499] on textarea at bounding box center [1325, 535] width 246 height 103
type textarea "why is there no option for me to type in my responses?"
click at [1427, 574] on span at bounding box center [1428, 567] width 23 height 23
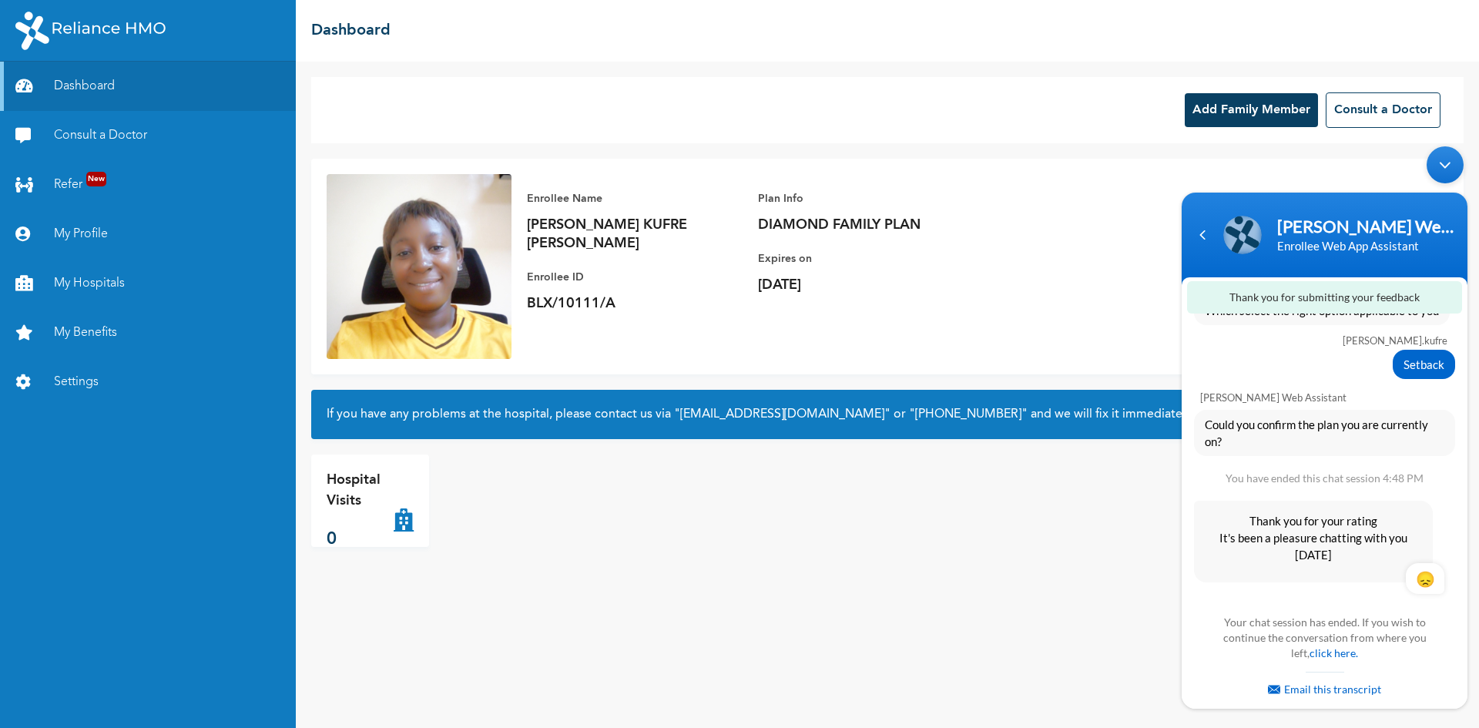
scroll to position [734, 0]
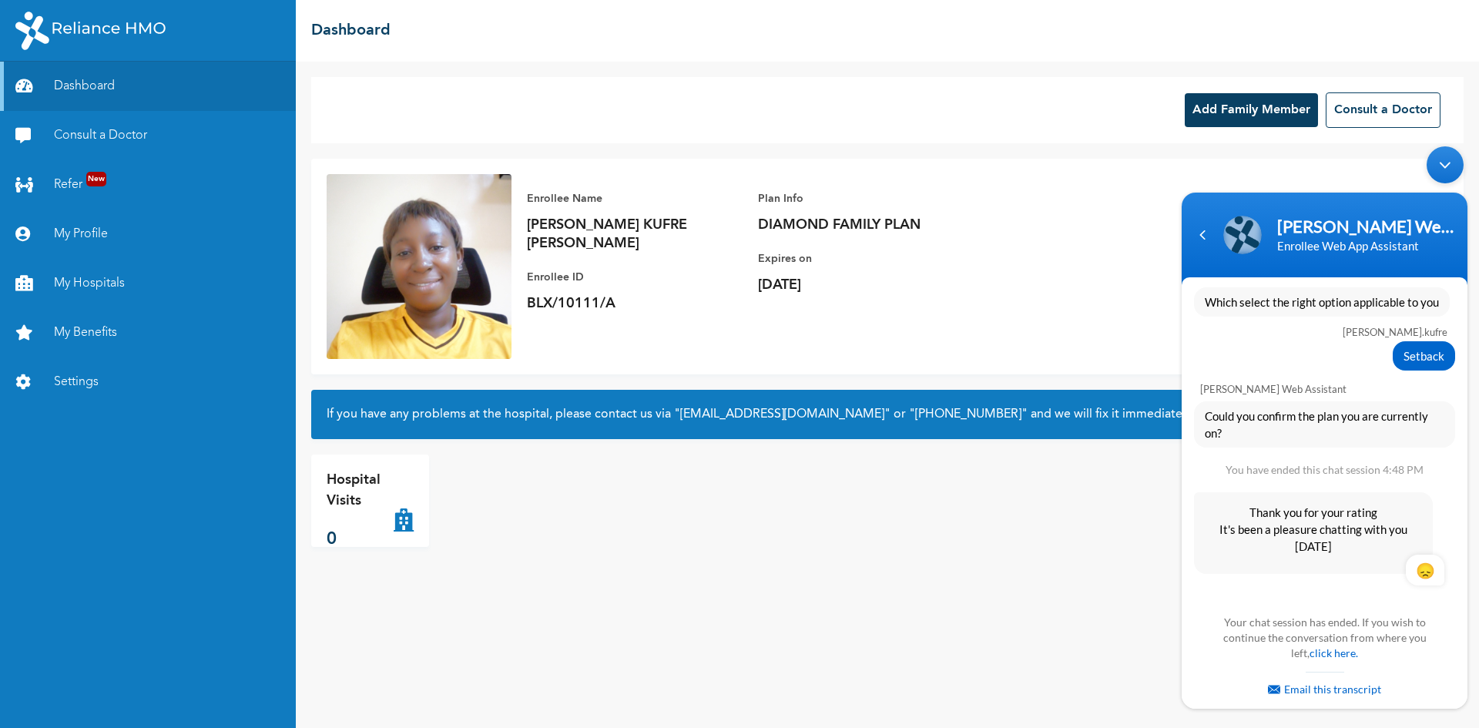
drag, startPoint x: 1443, startPoint y: 165, endPoint x: 2576, endPoint y: 340, distance: 1146.6
click at [1443, 165] on div "Minimize live chat window" at bounding box center [1445, 164] width 37 height 37
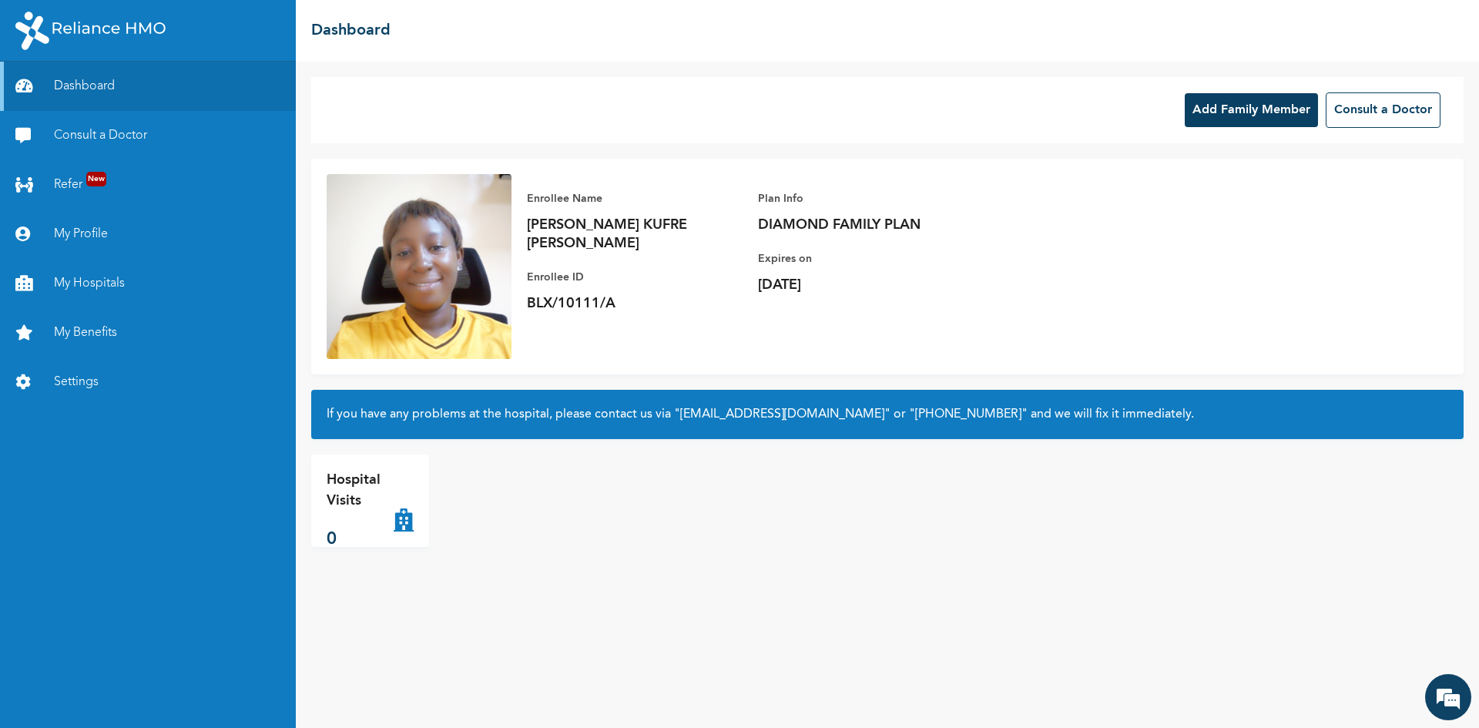
click at [1259, 110] on button "Add Family Member" at bounding box center [1251, 110] width 133 height 34
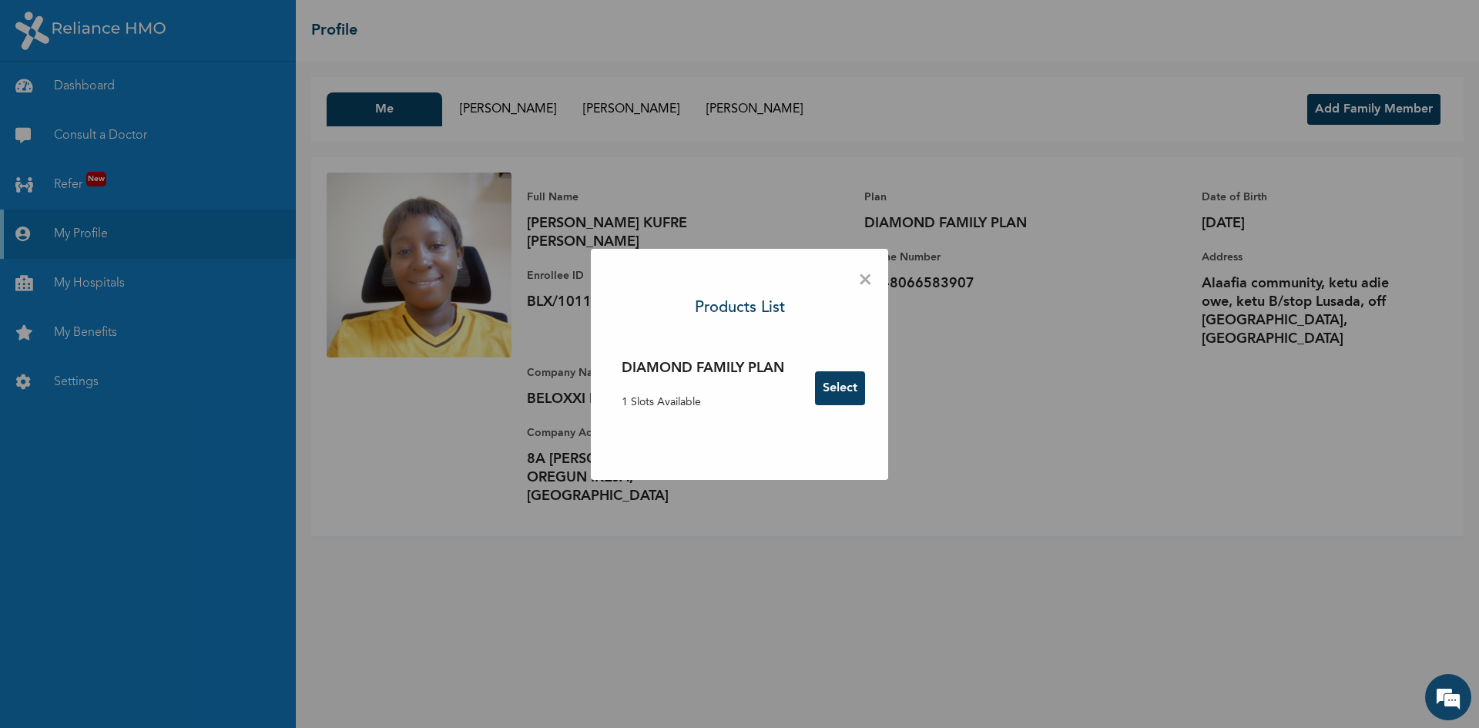
click at [837, 384] on button "Select" at bounding box center [840, 388] width 50 height 34
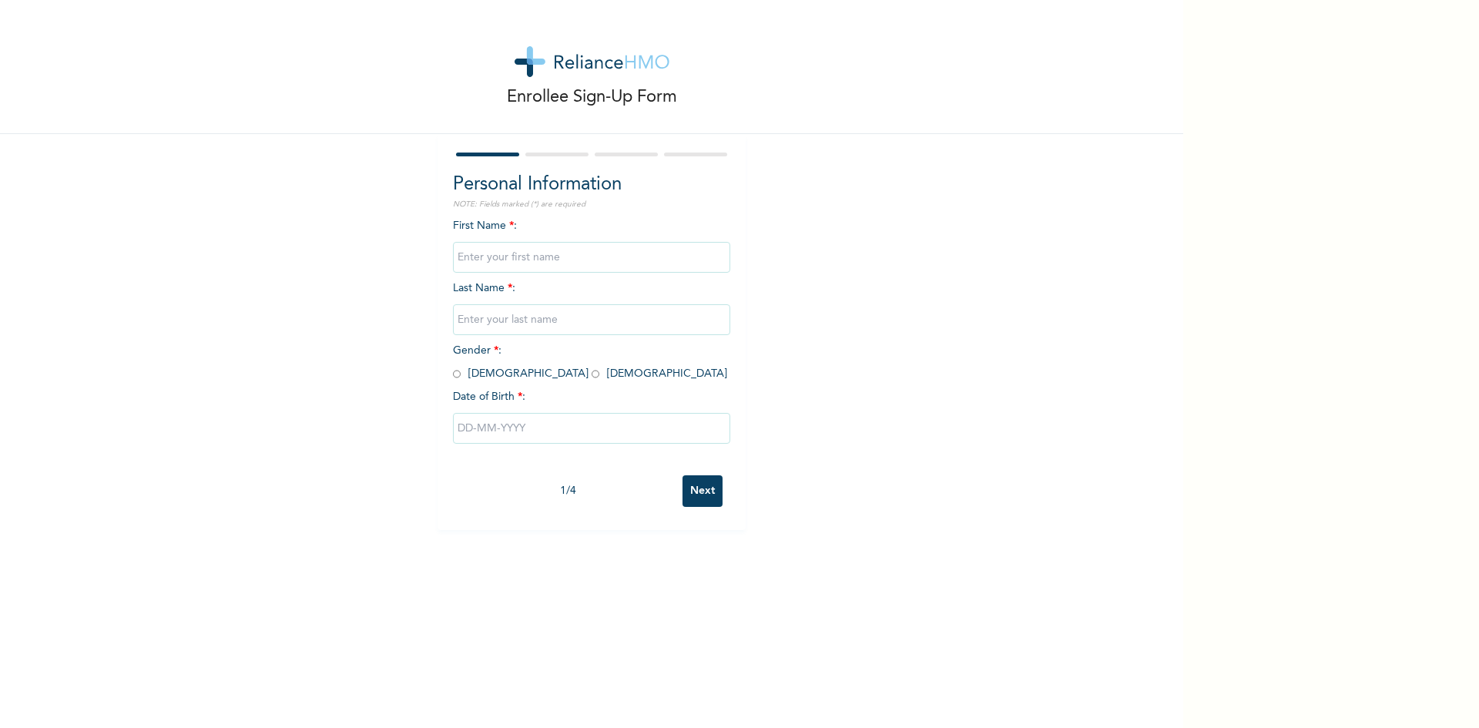
click at [490, 258] on input "text" at bounding box center [591, 257] width 277 height 31
type input "ELIZABETH"
click at [505, 324] on input "text" at bounding box center [591, 319] width 277 height 31
type input "EKPO"
click at [592, 370] on input "radio" at bounding box center [596, 374] width 8 height 15
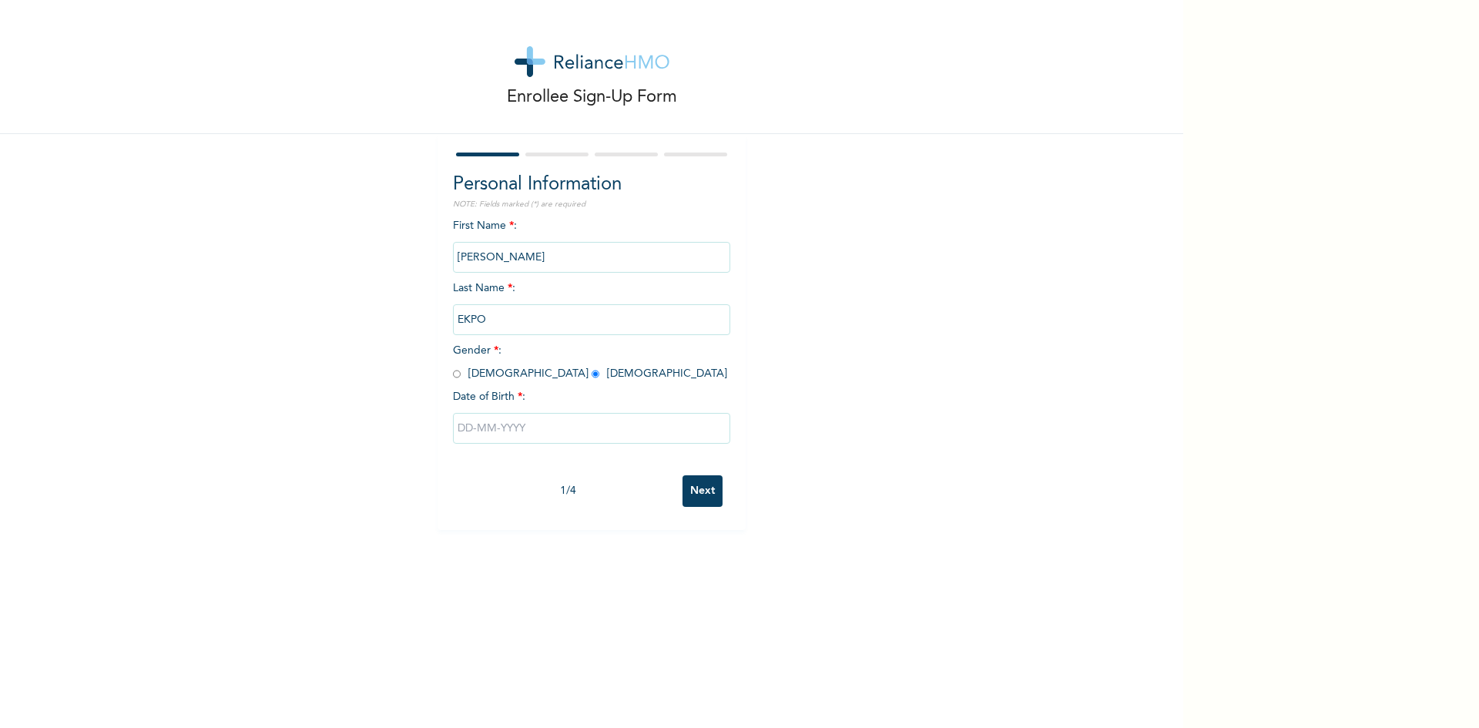
radio input "true"
click at [499, 431] on input "text" at bounding box center [591, 428] width 277 height 31
select select "7"
click at [644, 493] on select "2025 2024 2023 2022 2021 2020 2019 2018 2017 2016 2015 2014 2013 2012 2011 2010…" at bounding box center [636, 489] width 54 height 31
select select "2018"
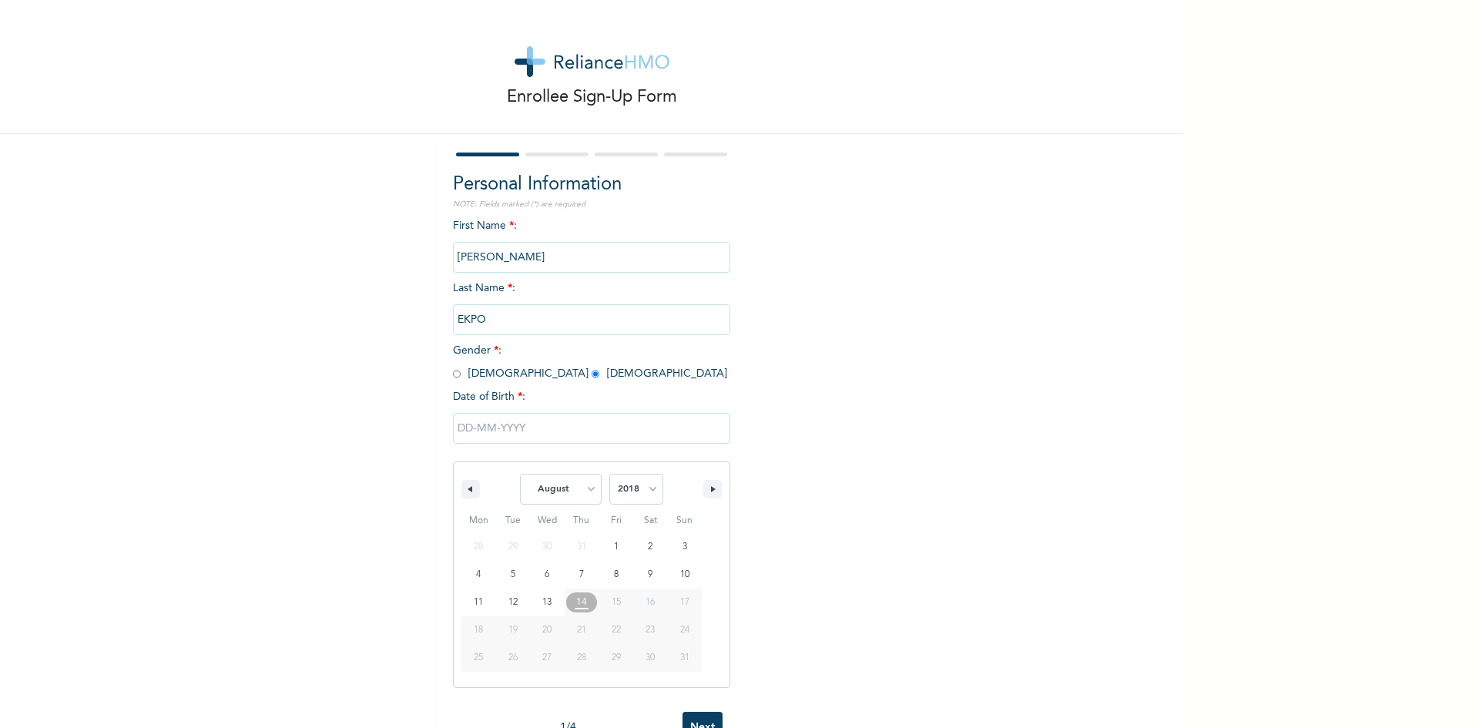
click at [609, 474] on select "2025 2024 2023 2022 2021 2020 2019 2018 2017 2016 2015 2014 2013 2012 2011 2010…" at bounding box center [636, 489] width 54 height 31
click at [705, 495] on button "button" at bounding box center [712, 489] width 18 height 18
click at [705, 494] on button "button" at bounding box center [712, 489] width 18 height 18
select select "10"
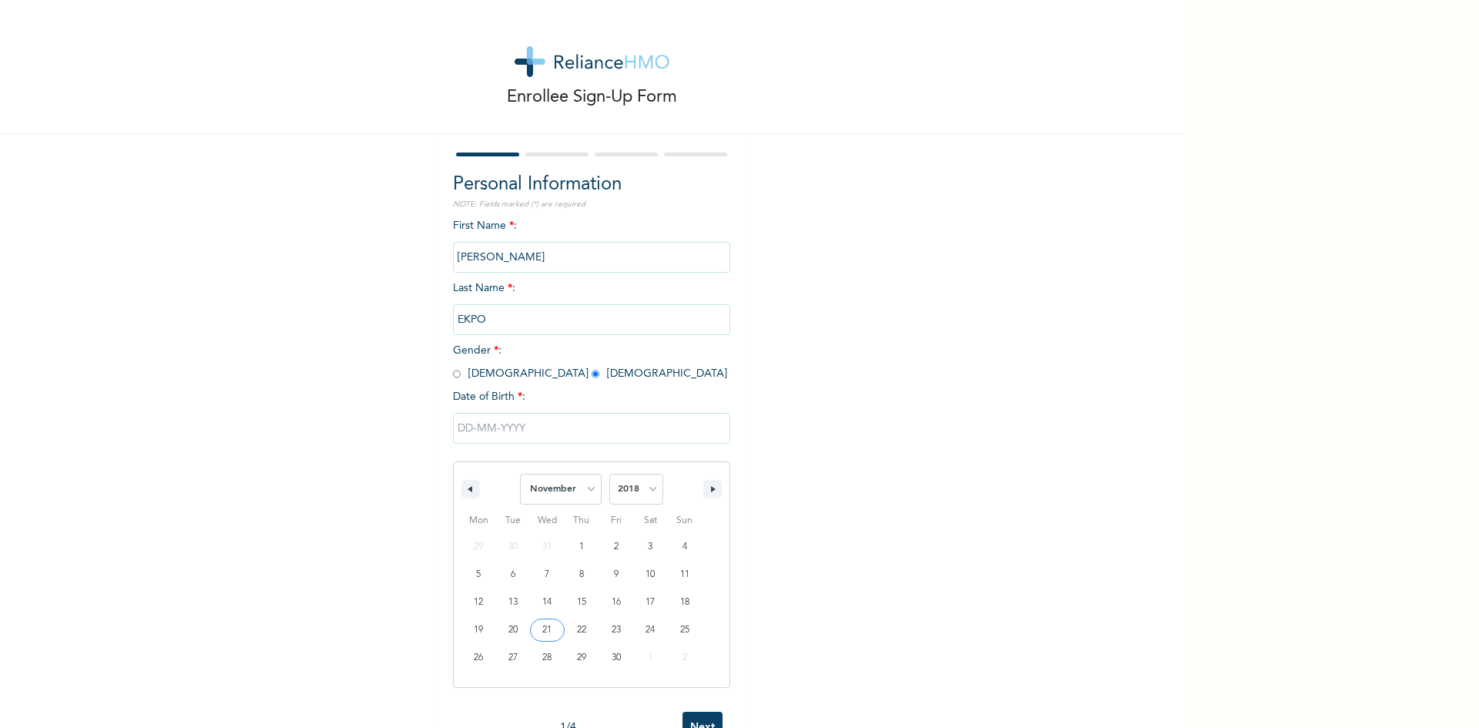
type input "11/21/2018"
click at [695, 495] on input "Next" at bounding box center [702, 491] width 40 height 32
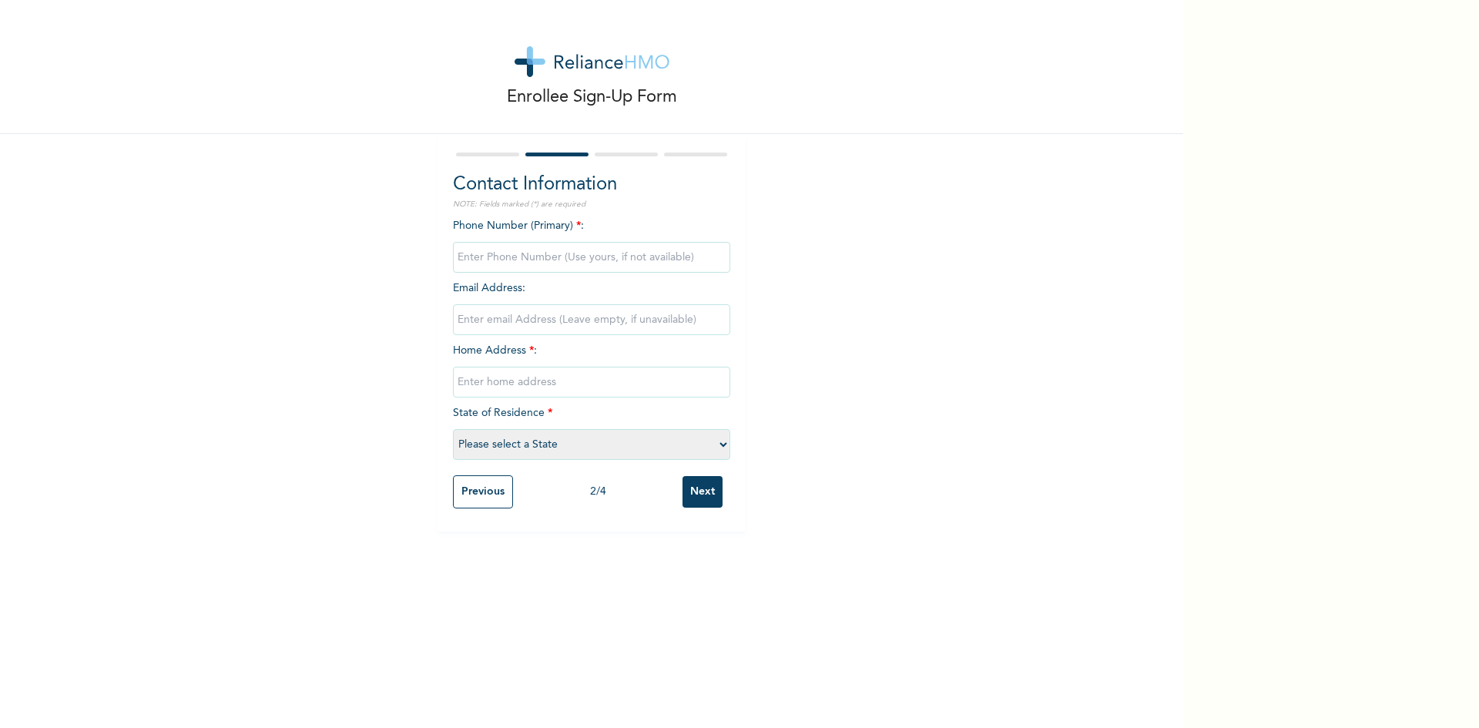
click at [508, 256] on input "phone" at bounding box center [591, 257] width 277 height 31
type input "08066583907"
click at [496, 317] on input "email" at bounding box center [591, 319] width 277 height 31
type input "prettykufre_200x@yahoo.com"
click at [518, 385] on input "text" at bounding box center [591, 382] width 277 height 31
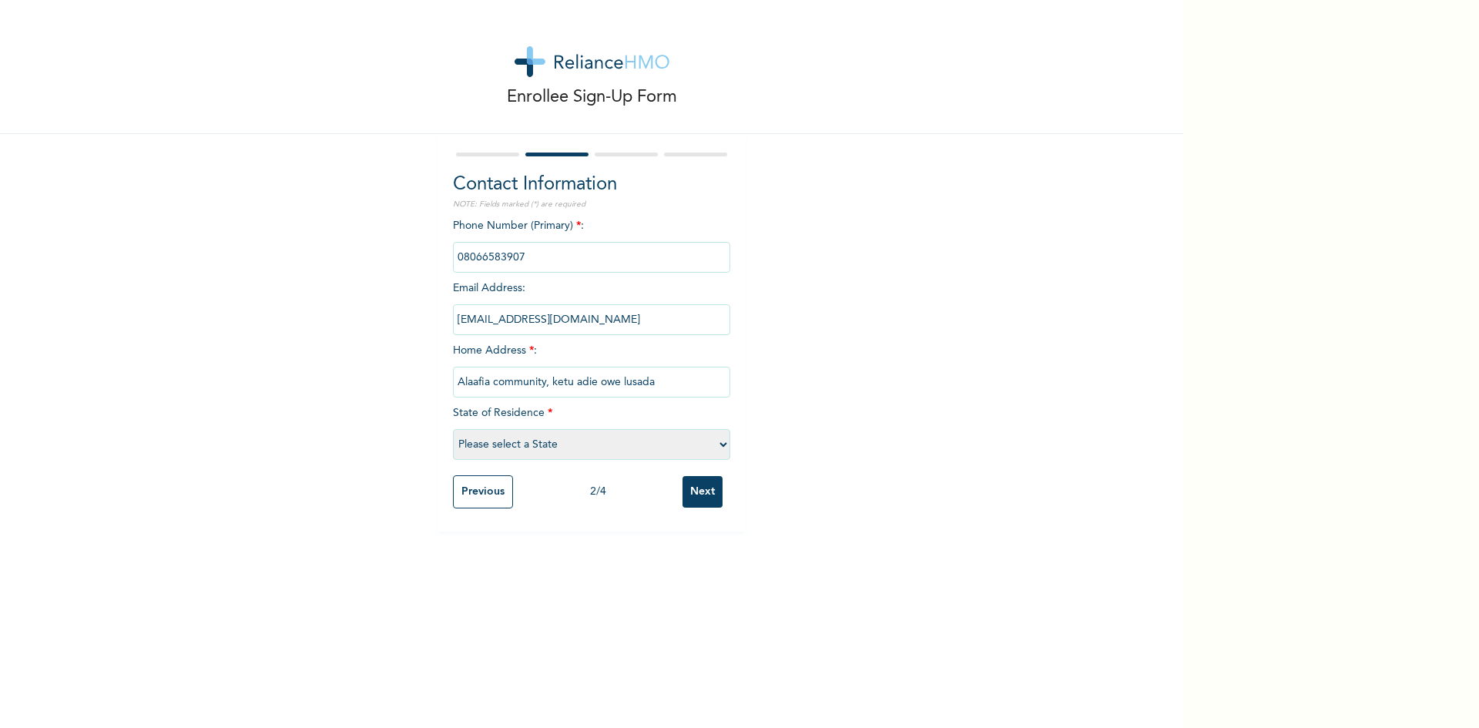
type input "Alaafia community, ketu adie owe lusada"
click at [721, 441] on select "Please select a State Abia Abuja (FCT) Adamawa Akwa Ibom Anambra Bauchi Bayelsa…" at bounding box center [591, 444] width 277 height 31
select select "28"
click at [453, 429] on select "Please select a State Abia Abuja (FCT) Adamawa Akwa Ibom Anambra Bauchi Bayelsa…" at bounding box center [591, 444] width 277 height 31
click at [694, 495] on input "Next" at bounding box center [702, 492] width 40 height 32
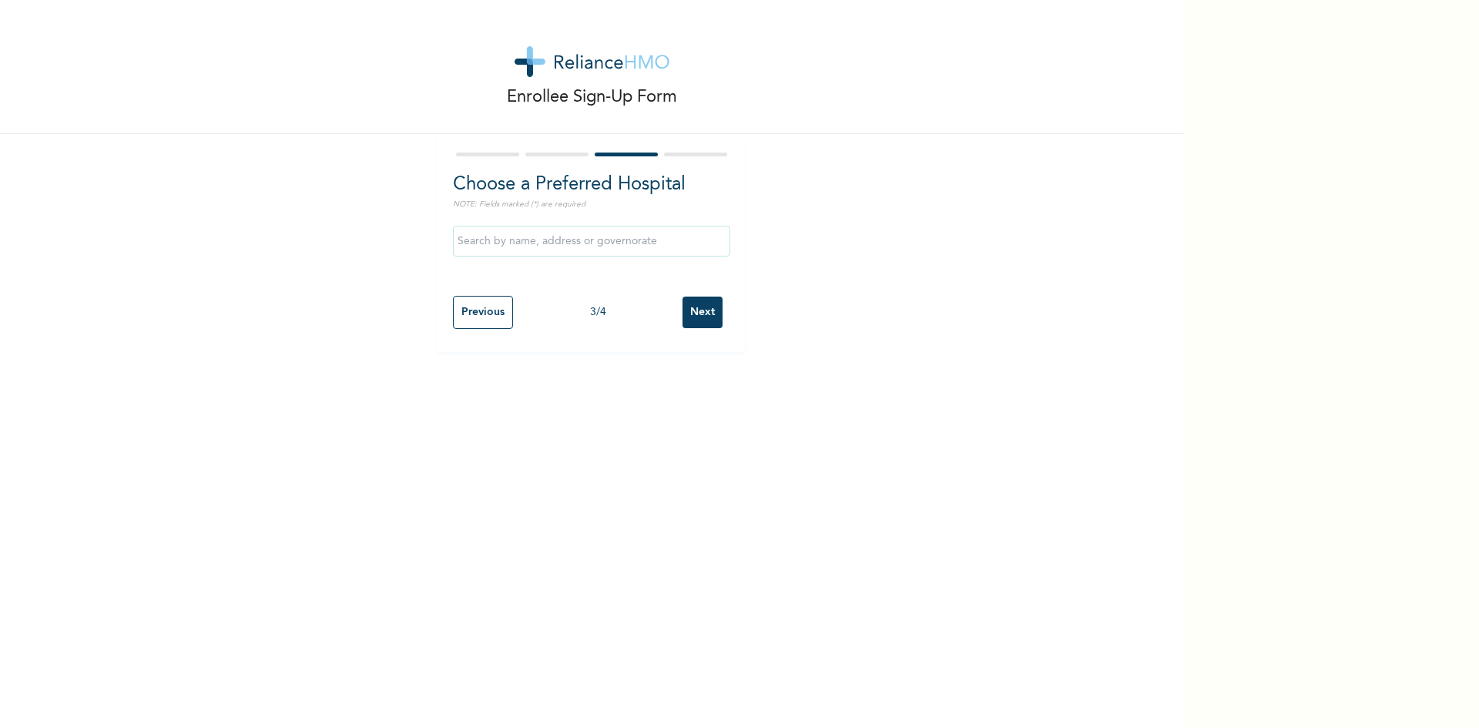
click at [454, 237] on input "text" at bounding box center [591, 241] width 277 height 31
type input "Goodness Medical Center- Lusada"
click at [696, 317] on input "Next" at bounding box center [702, 313] width 40 height 32
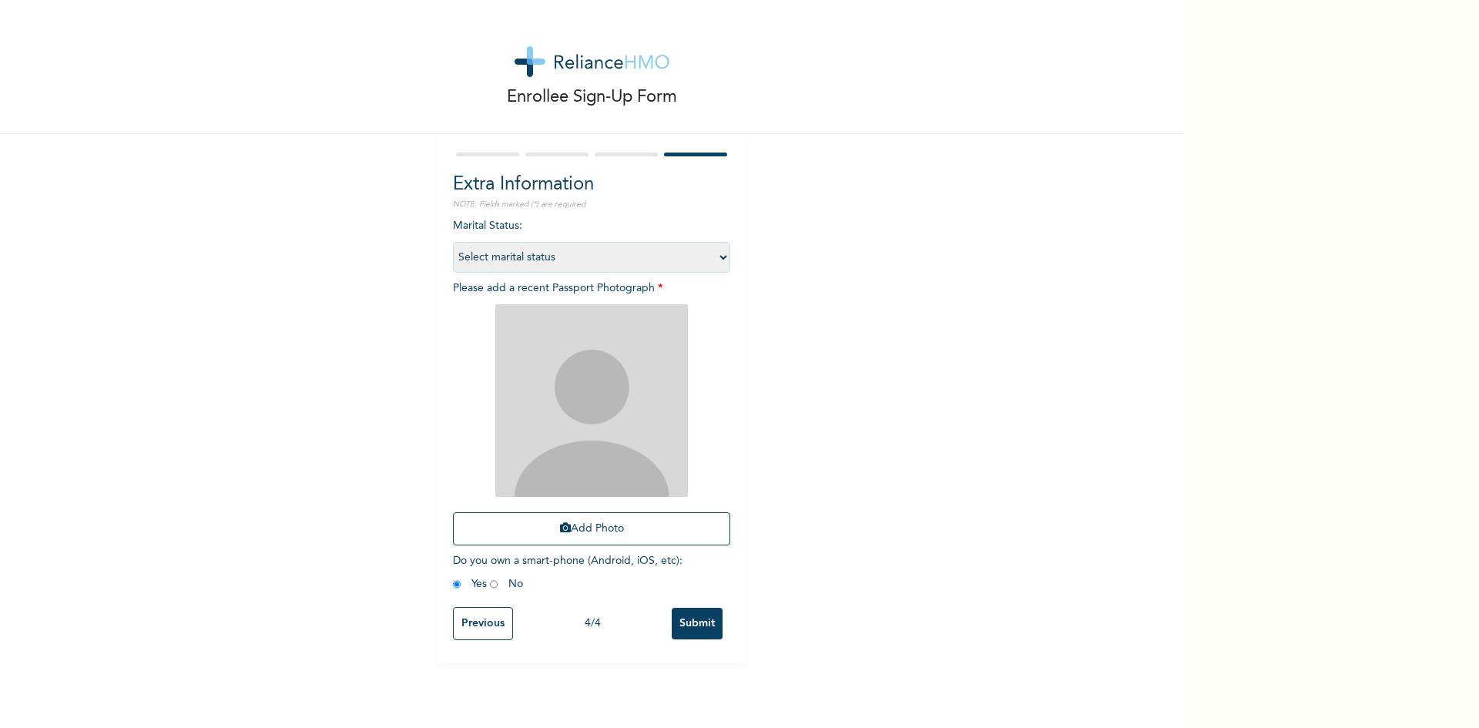
click at [716, 258] on select "Select marital status Single Married Divorced Widow/Widower" at bounding box center [591, 257] width 277 height 31
select select "1"
click at [453, 242] on select "Select marital status Single Married Divorced Widow/Widower" at bounding box center [591, 257] width 277 height 31
click at [596, 535] on button "Add Photo" at bounding box center [591, 528] width 277 height 33
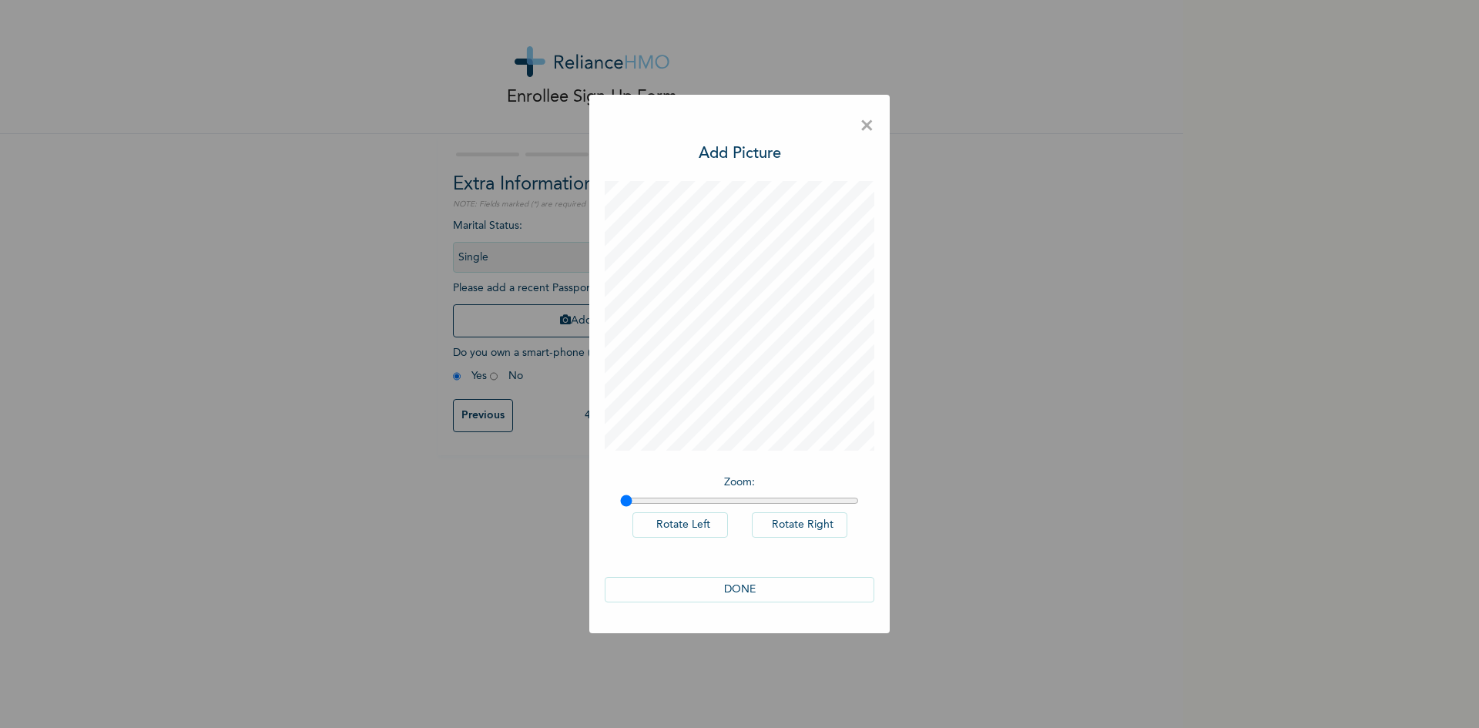
click at [742, 589] on button "DONE" at bounding box center [740, 589] width 270 height 25
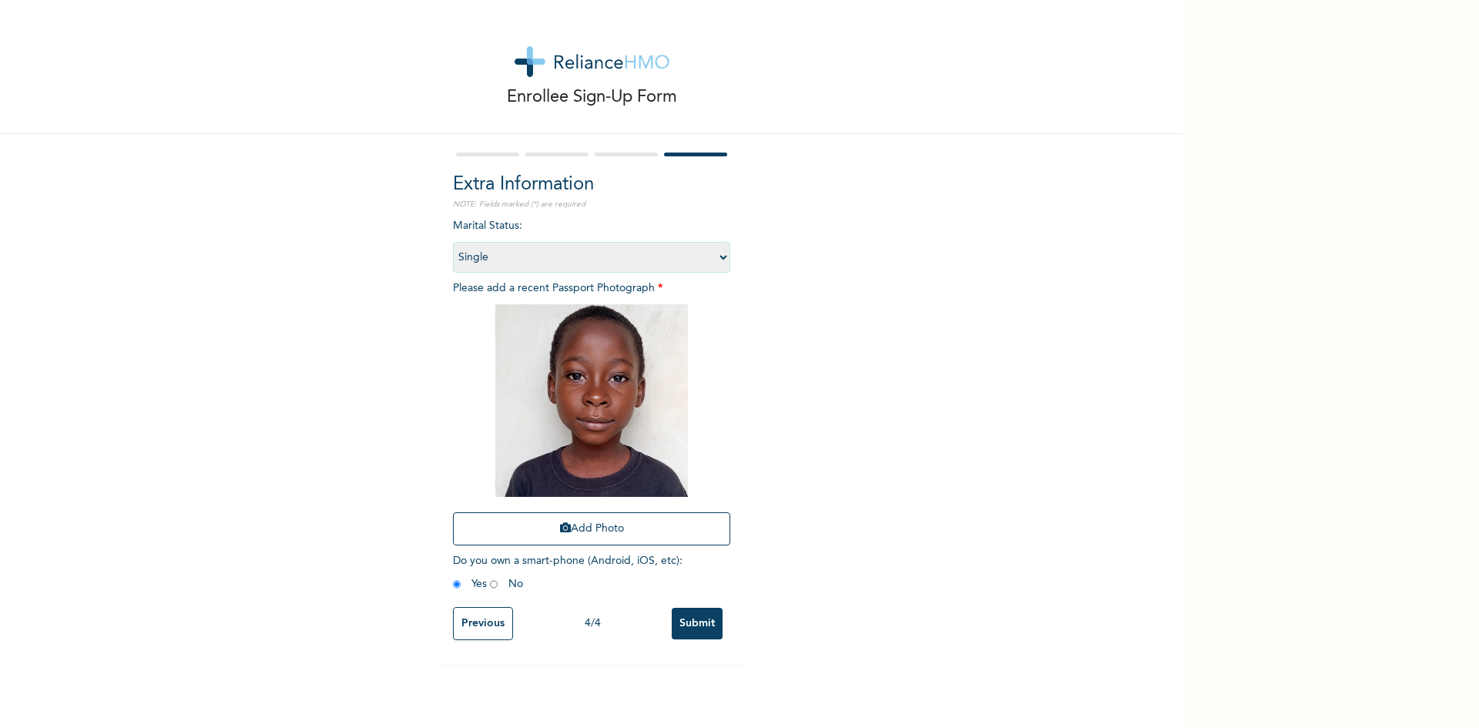
click at [690, 625] on input "Submit" at bounding box center [697, 624] width 51 height 32
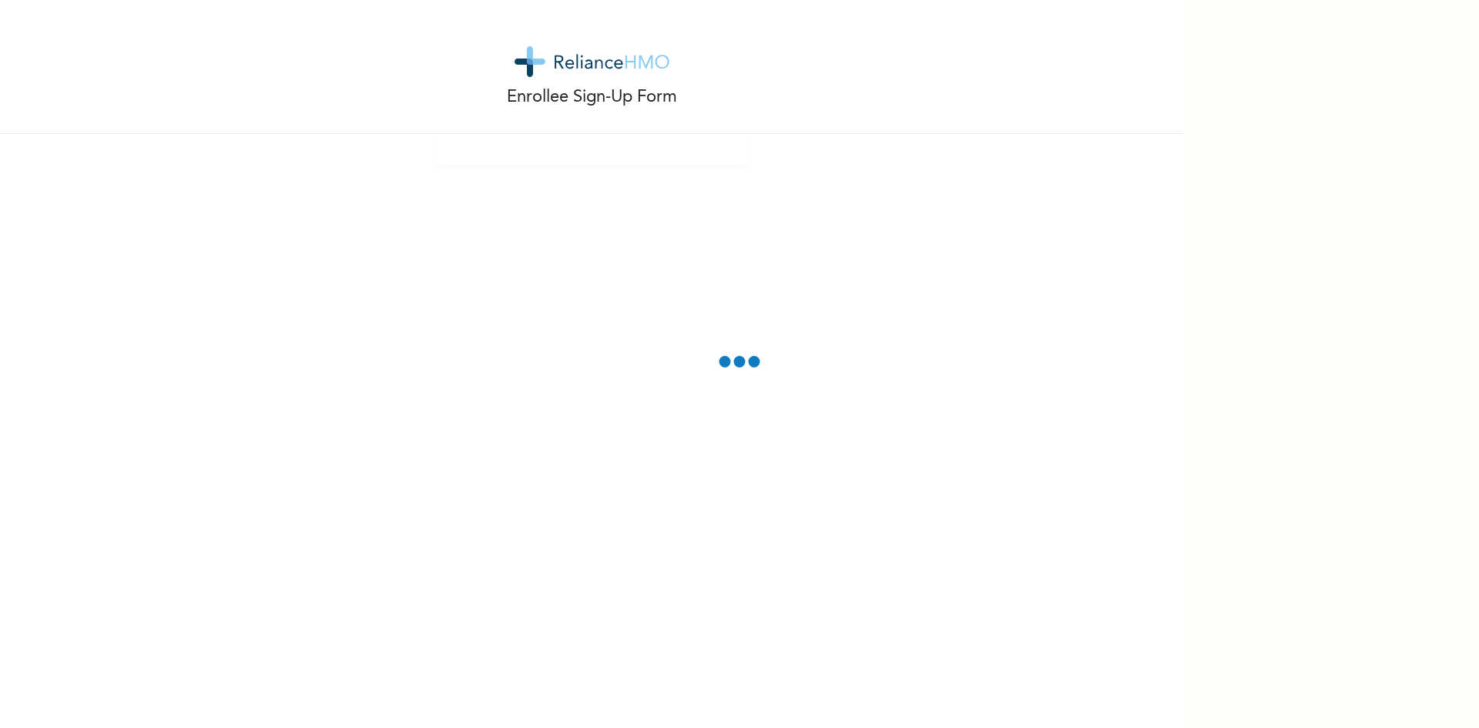
drag, startPoint x: 0, startPoint y: 0, endPoint x: 611, endPoint y: 272, distance: 668.6
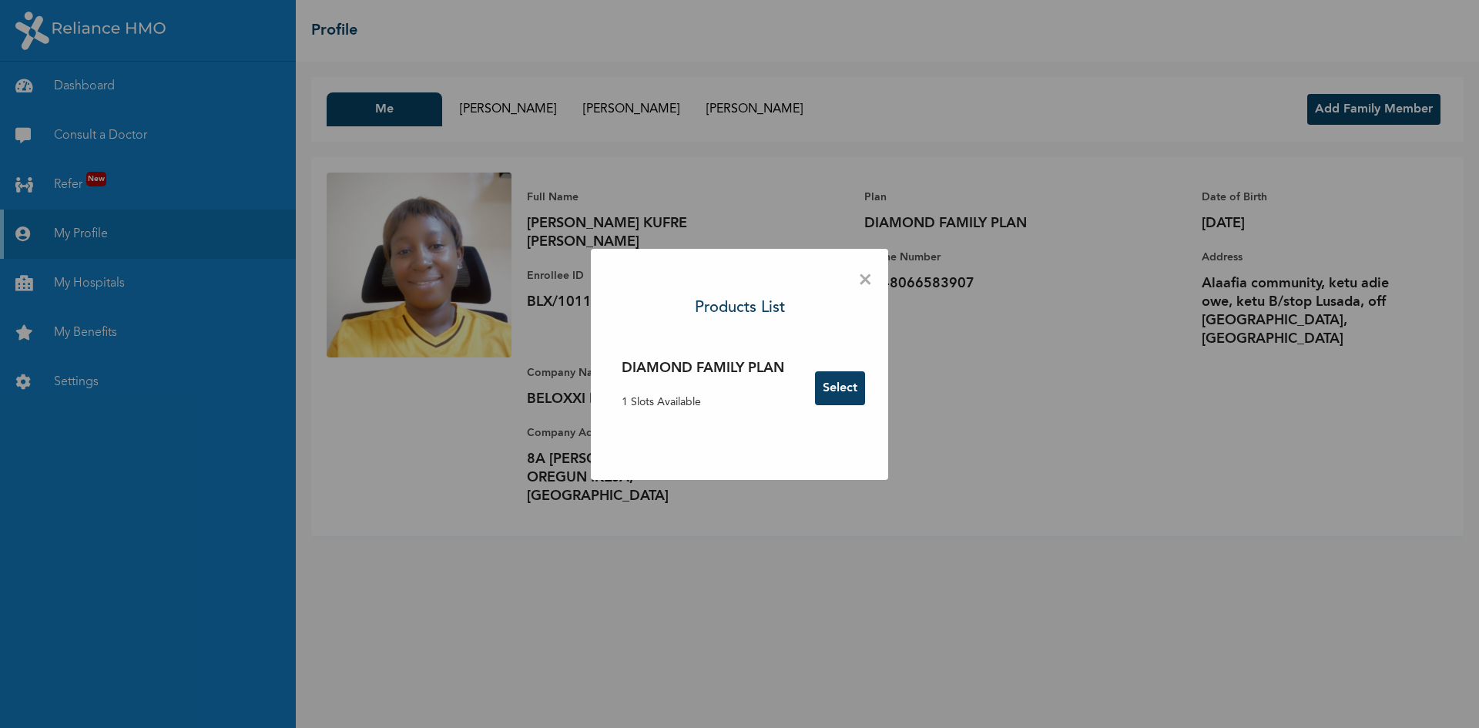
click at [867, 277] on span "×" at bounding box center [865, 280] width 15 height 32
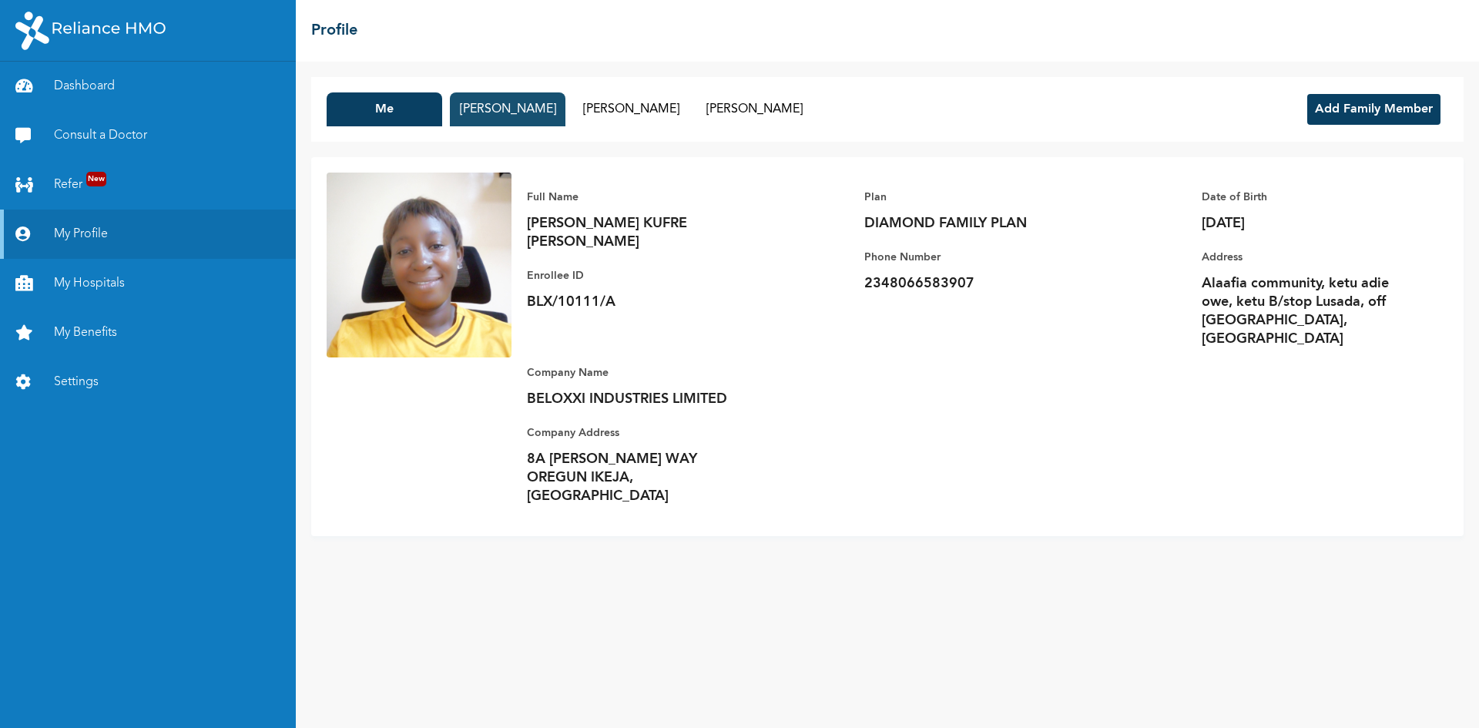
click at [495, 112] on button "[PERSON_NAME]" at bounding box center [508, 109] width 116 height 34
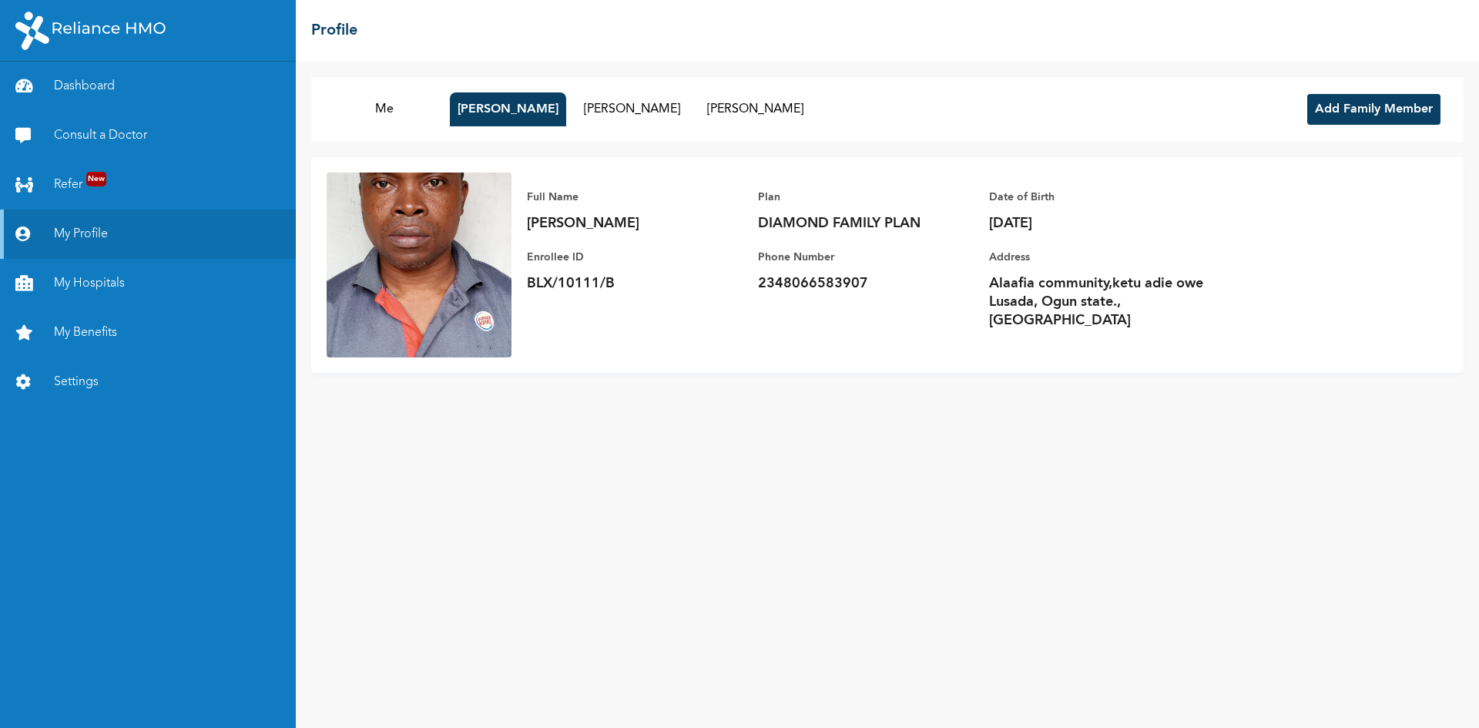
click at [401, 252] on img at bounding box center [419, 265] width 185 height 185
drag, startPoint x: 401, startPoint y: 252, endPoint x: 766, endPoint y: 452, distance: 415.8
click at [766, 452] on div "Me [PERSON_NAME] [PERSON_NAME] [PERSON_NAME] Add Family Member Full Name [PERSO…" at bounding box center [887, 395] width 1183 height 666
click at [647, 109] on button "[PERSON_NAME]" at bounding box center [632, 109] width 116 height 34
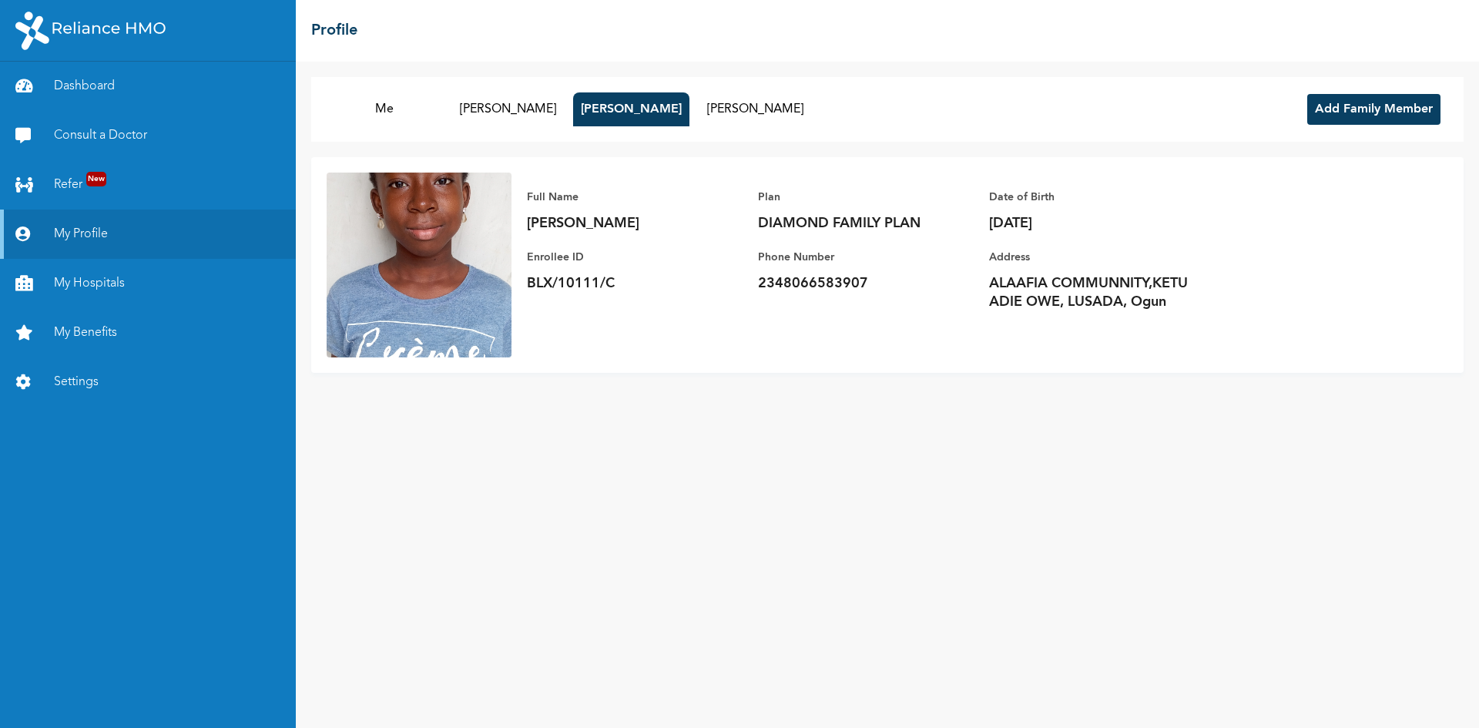
click at [396, 273] on img at bounding box center [419, 265] width 185 height 185
drag, startPoint x: 396, startPoint y: 273, endPoint x: 681, endPoint y: 410, distance: 316.3
click at [681, 410] on div "Me [PERSON_NAME] [PERSON_NAME] [PERSON_NAME] Add Family Member Full Name [PERSO…" at bounding box center [887, 395] width 1183 height 666
click at [754, 111] on button "[PERSON_NAME]" at bounding box center [755, 109] width 116 height 34
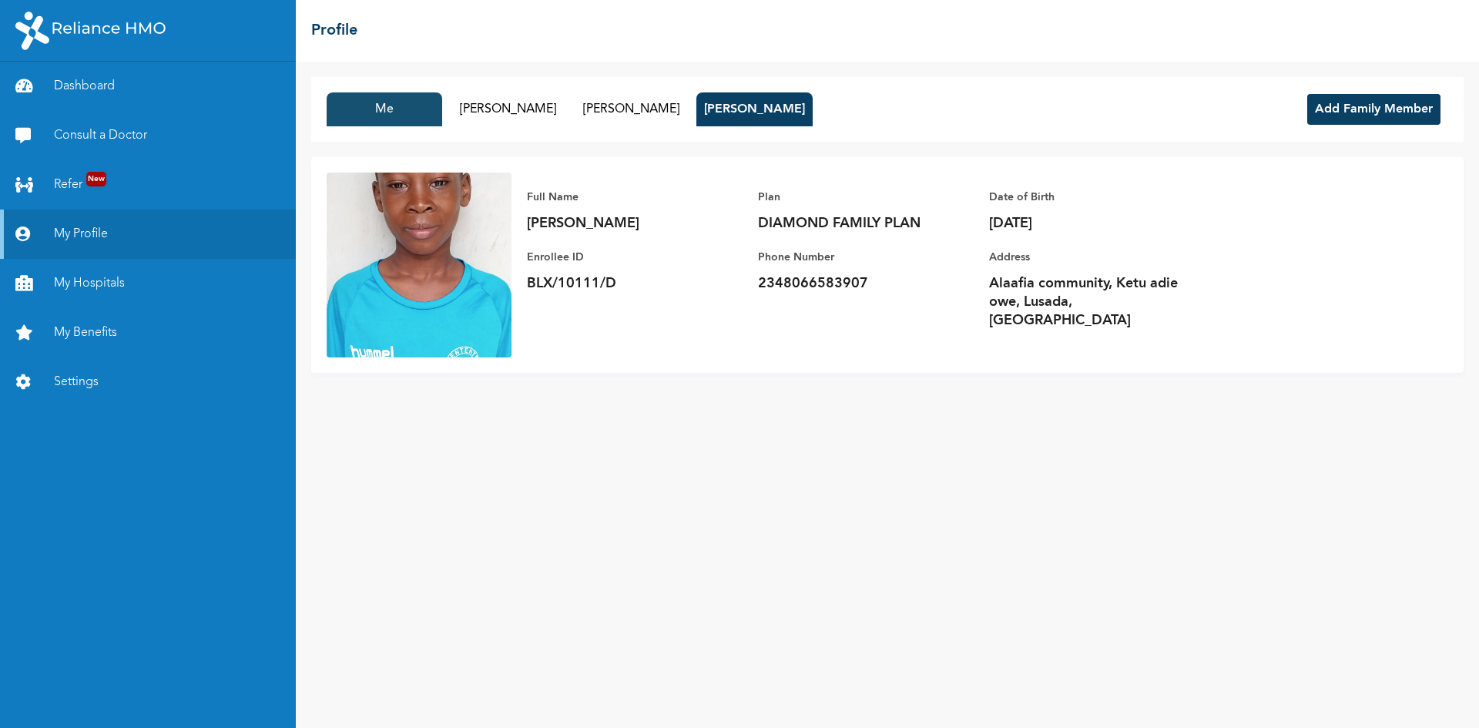
click at [394, 113] on button "Me" at bounding box center [385, 109] width 116 height 34
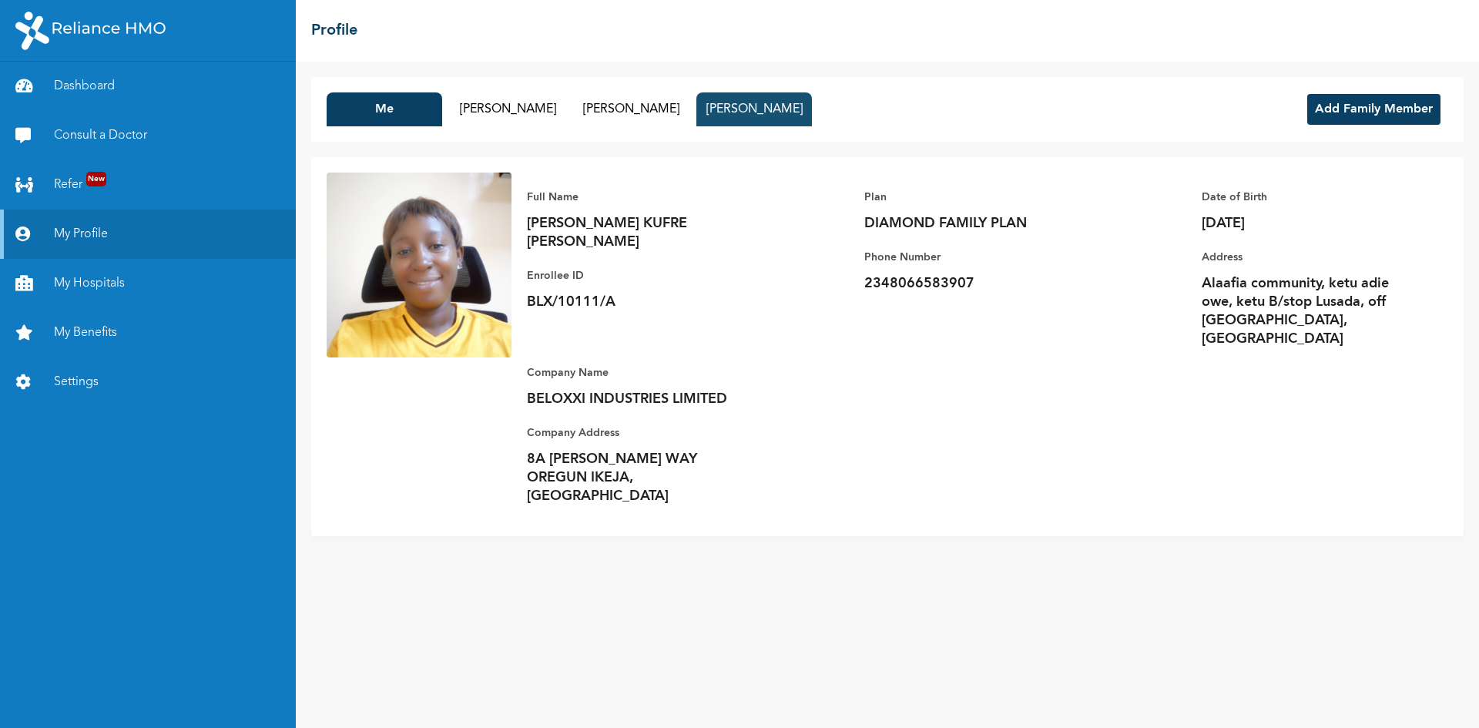
click at [747, 109] on button "[PERSON_NAME]" at bounding box center [754, 109] width 116 height 34
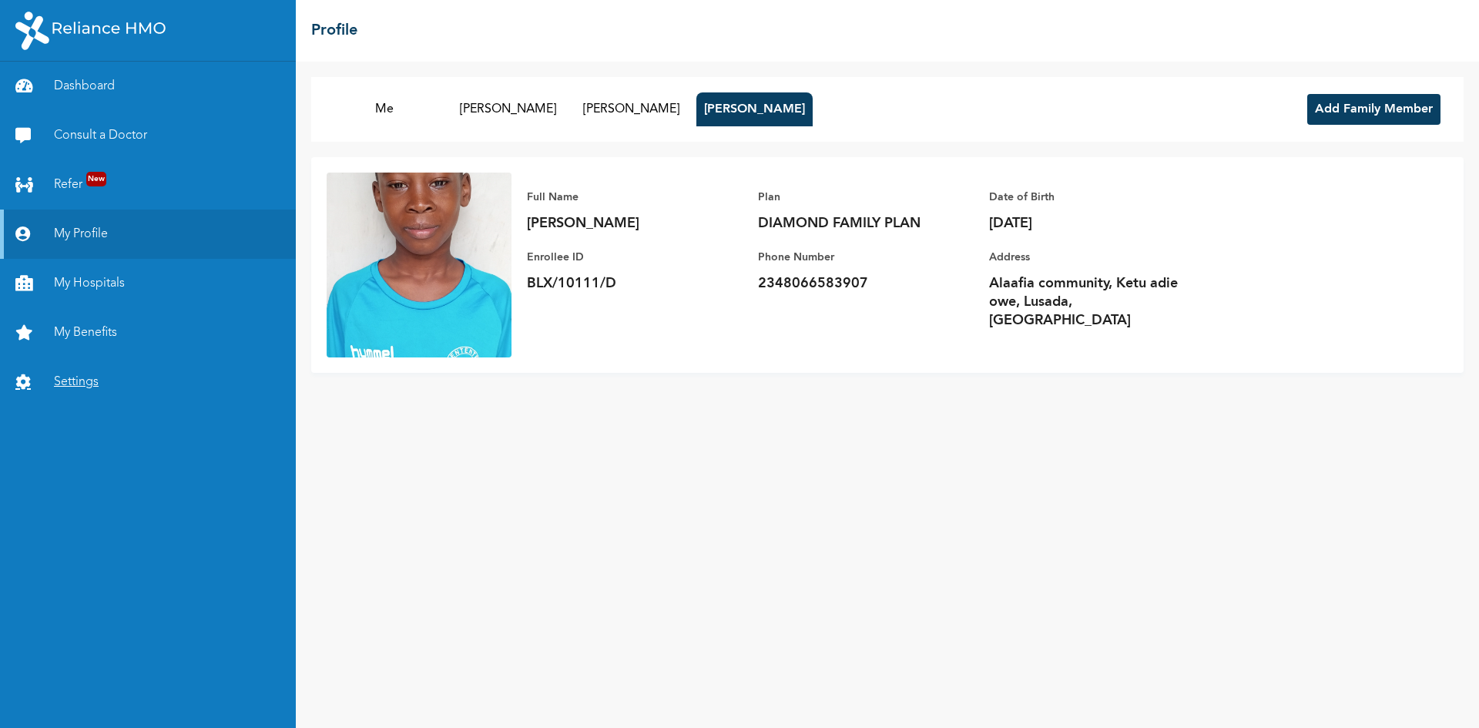
click at [87, 385] on link "Settings" at bounding box center [148, 381] width 296 height 49
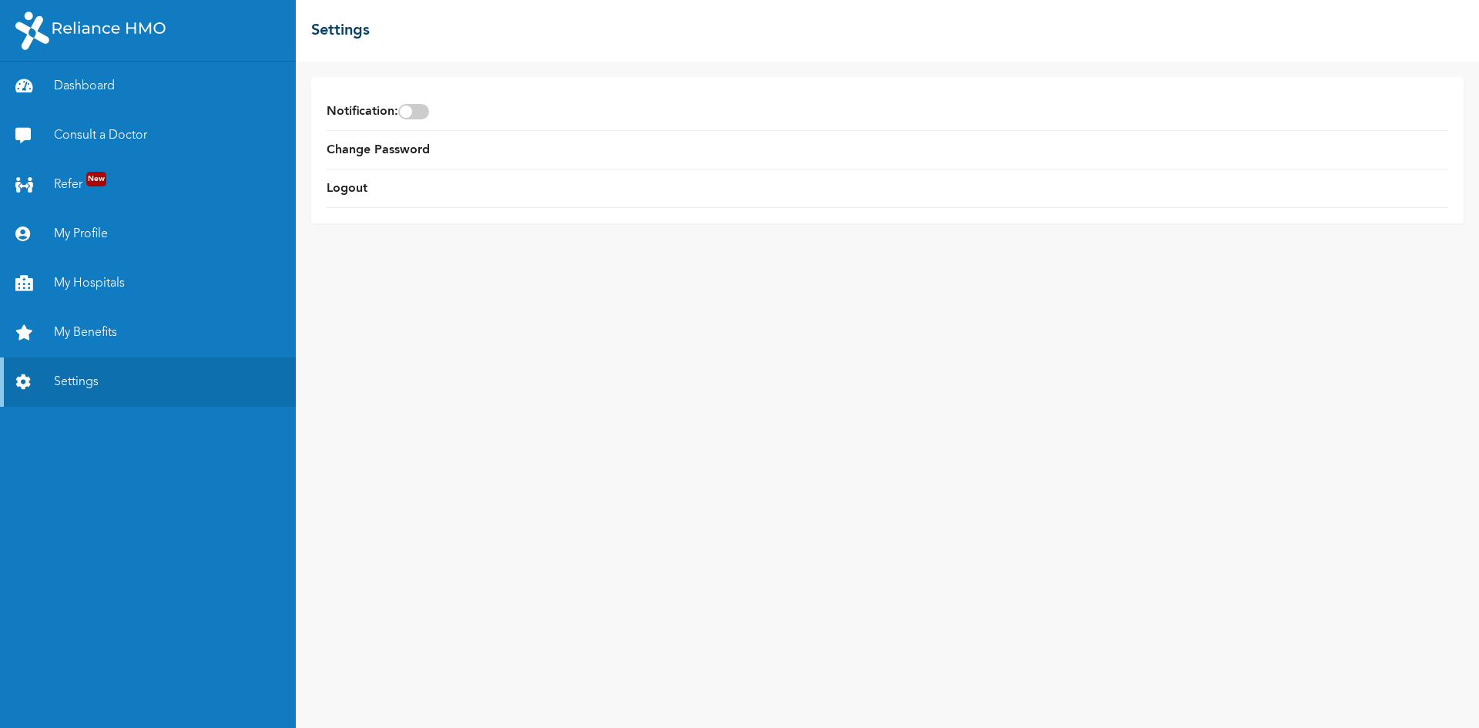
click at [494, 406] on div "Notification : Change Password Logout" at bounding box center [887, 395] width 1183 height 666
